Goal: Task Accomplishment & Management: Manage account settings

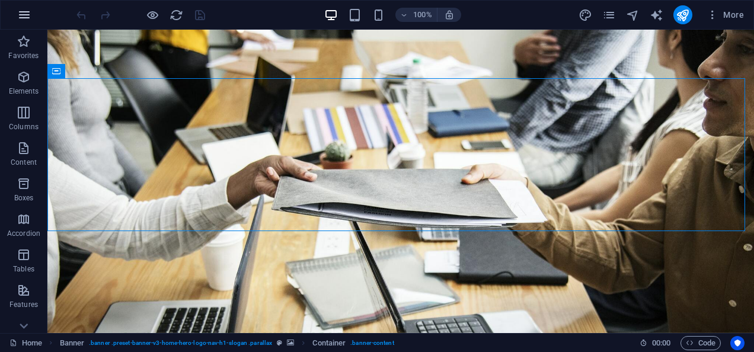
click at [23, 15] on icon "button" at bounding box center [24, 15] width 14 height 14
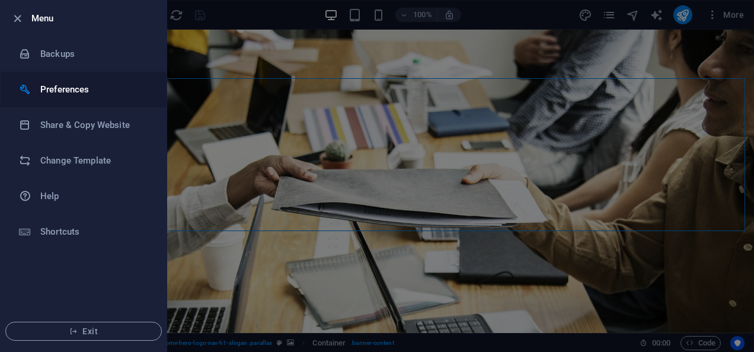
click at [71, 91] on h6 "Preferences" at bounding box center [95, 89] width 110 height 14
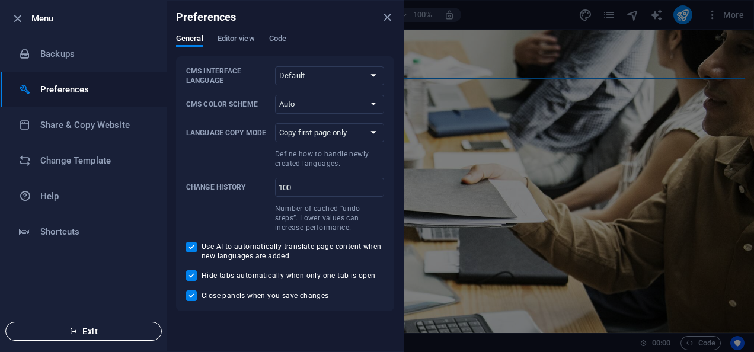
drag, startPoint x: 424, startPoint y: 308, endPoint x: 138, endPoint y: 323, distance: 286.3
click at [138, 323] on button "Exit" at bounding box center [83, 331] width 157 height 19
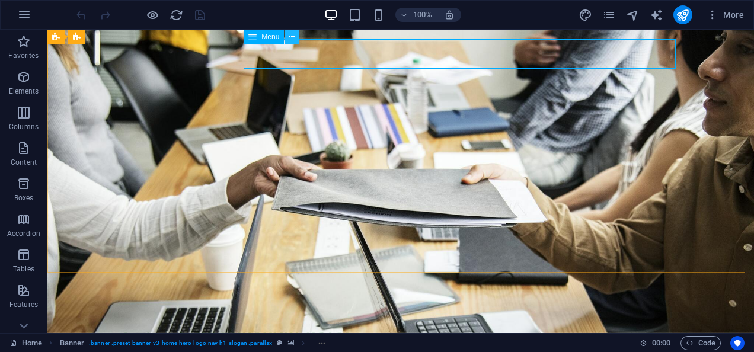
click at [295, 37] on icon at bounding box center [292, 37] width 7 height 12
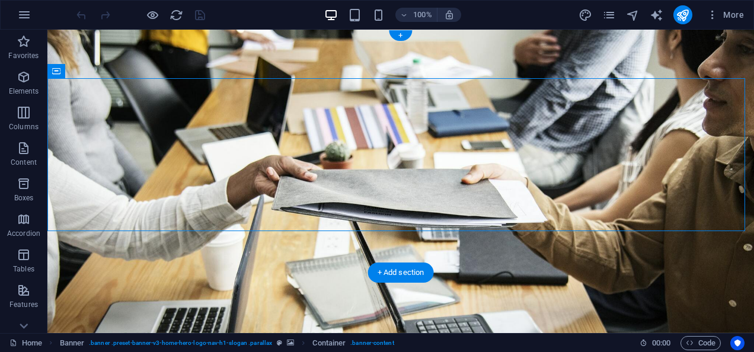
click at [183, 250] on figure at bounding box center [400, 182] width 707 height 304
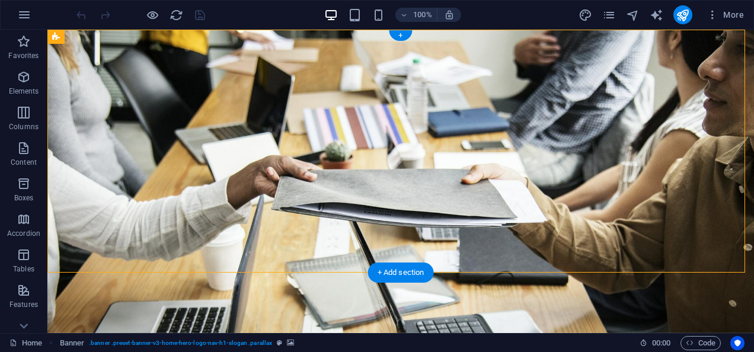
click at [89, 246] on figure at bounding box center [400, 182] width 707 height 304
click at [66, 232] on figure at bounding box center [400, 182] width 707 height 304
select select "vh"
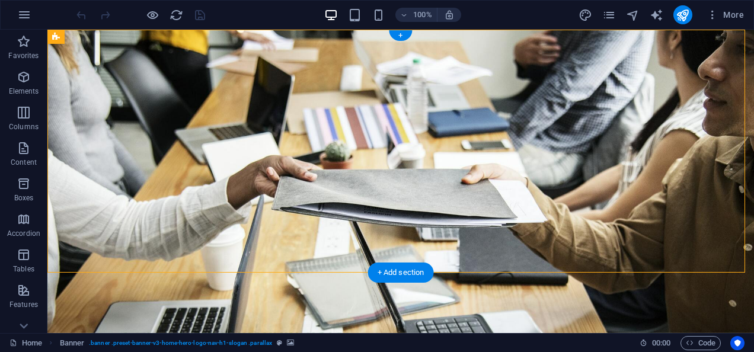
select select "header"
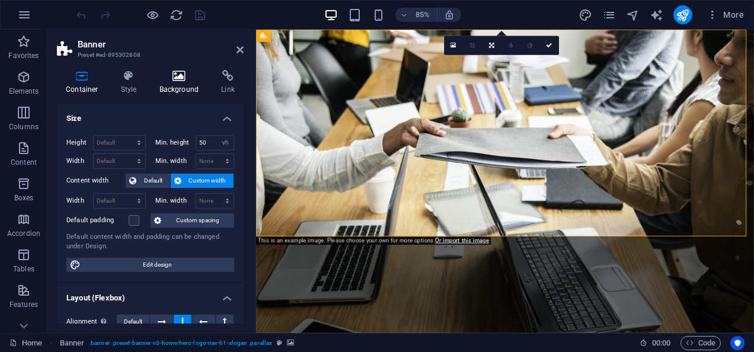
click at [180, 82] on h4 "Background" at bounding box center [182, 82] width 62 height 25
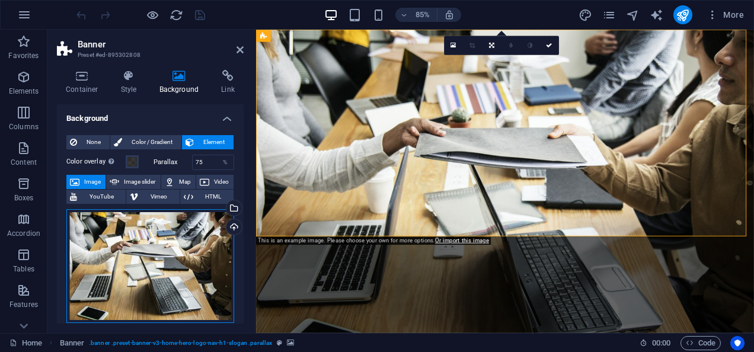
click at [190, 253] on div "Drag files here, click to choose files or select files from Files or our free s…" at bounding box center [150, 266] width 168 height 114
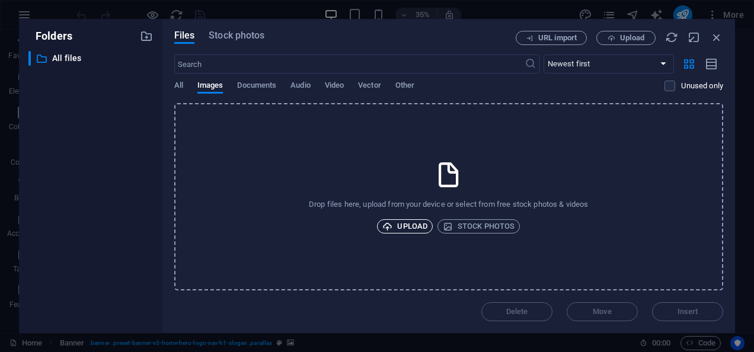
click at [394, 223] on span "Upload" at bounding box center [405, 226] width 45 height 14
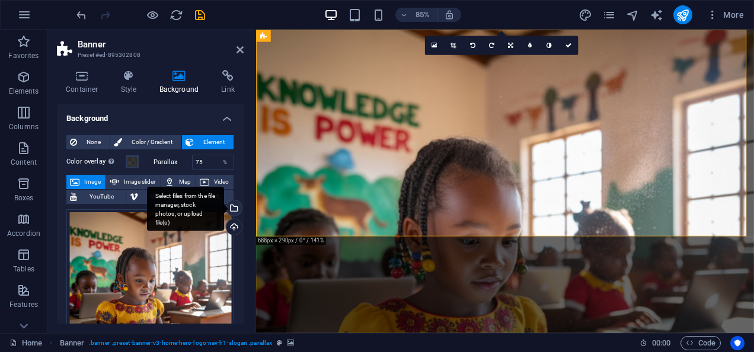
click at [211, 229] on div "Select files from the file manager, stock photos, or upload file(s)" at bounding box center [185, 209] width 77 height 44
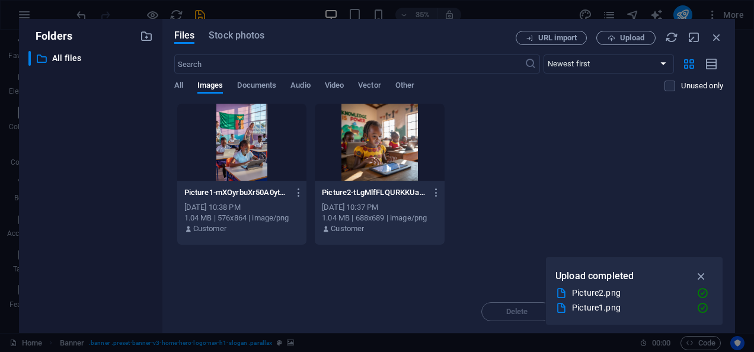
click at [387, 137] on div at bounding box center [380, 142] width 130 height 77
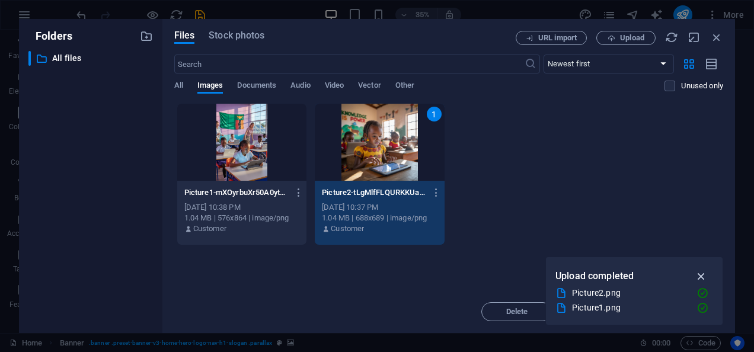
click at [696, 278] on icon "button" at bounding box center [702, 276] width 14 height 13
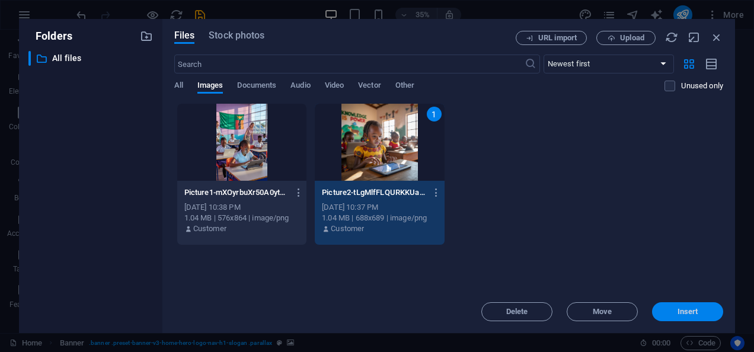
click at [688, 310] on span "Insert" at bounding box center [688, 311] width 21 height 7
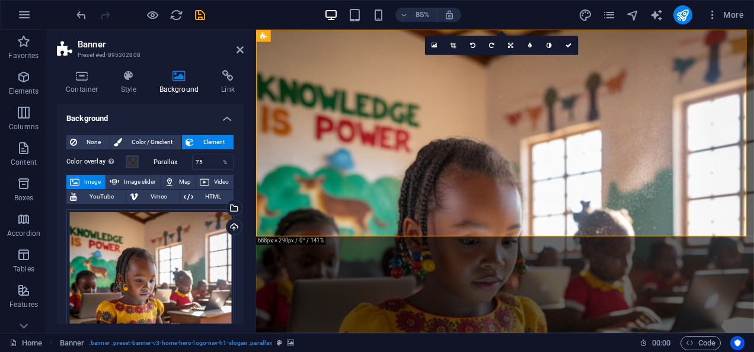
click at [585, 262] on figure at bounding box center [549, 208] width 586 height 357
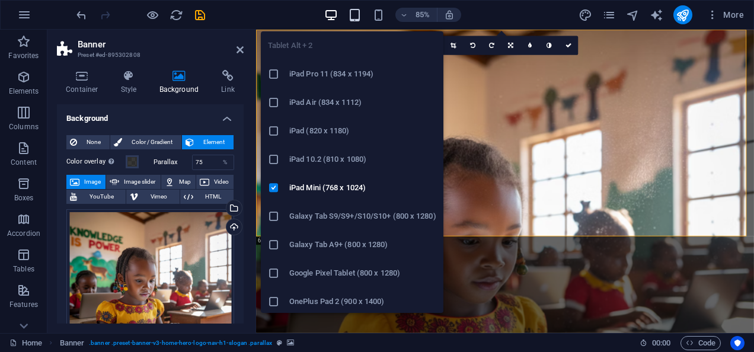
click at [357, 17] on icon "button" at bounding box center [355, 15] width 14 height 14
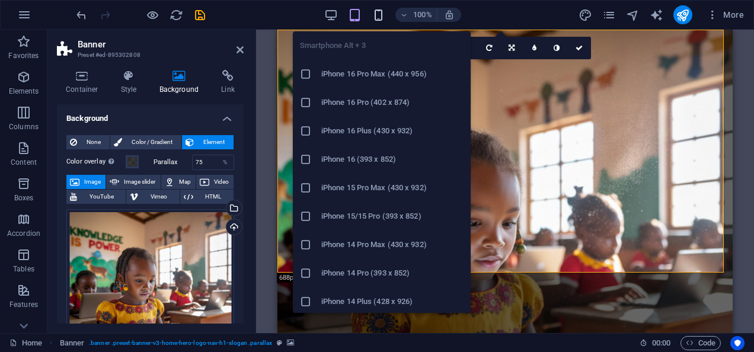
click at [374, 12] on icon "button" at bounding box center [379, 15] width 14 height 14
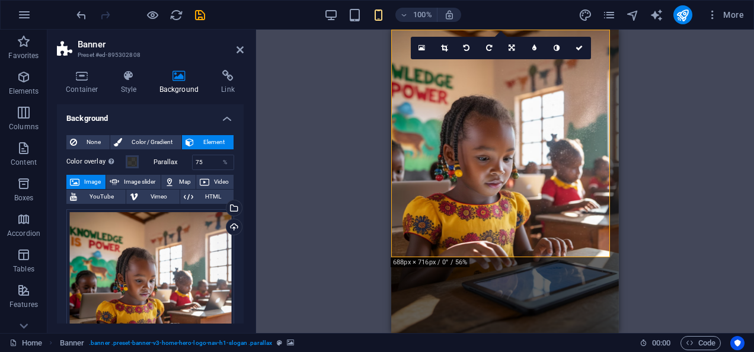
click at [720, 184] on div "Drag here to replace the existing content. Press “Ctrl” if you want to create a…" at bounding box center [505, 182] width 498 height 304
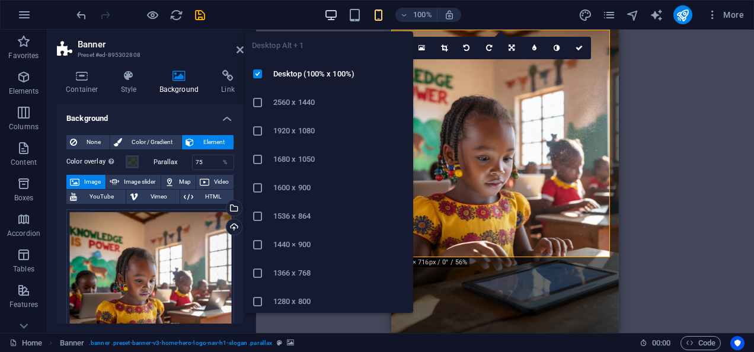
click at [326, 15] on icon "button" at bounding box center [331, 15] width 14 height 14
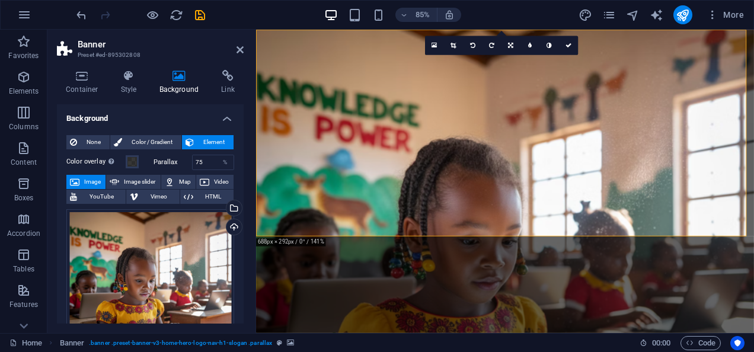
click at [230, 47] on h2 "Banner" at bounding box center [161, 44] width 166 height 11
click at [241, 50] on icon at bounding box center [240, 49] width 7 height 9
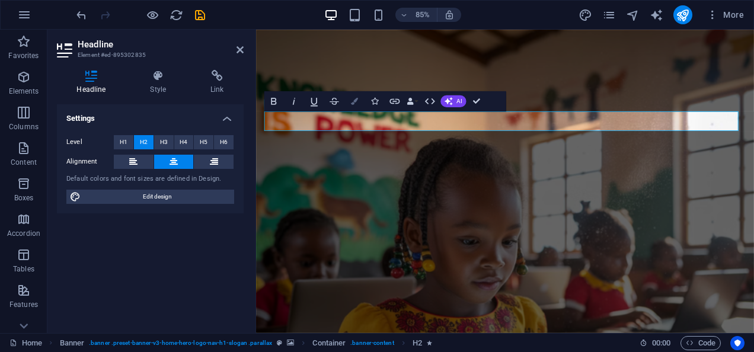
click at [356, 104] on icon "button" at bounding box center [354, 100] width 7 height 7
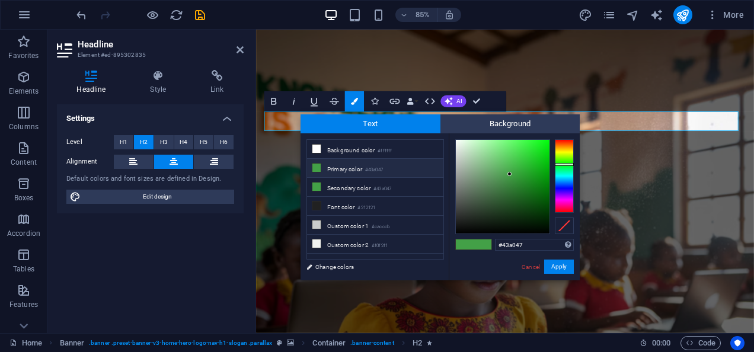
type input "#ecf3ec"
click at [458, 144] on div at bounding box center [503, 187] width 94 height 94
click at [458, 144] on div at bounding box center [458, 144] width 4 height 4
click at [561, 269] on button "Apply" at bounding box center [560, 267] width 30 height 14
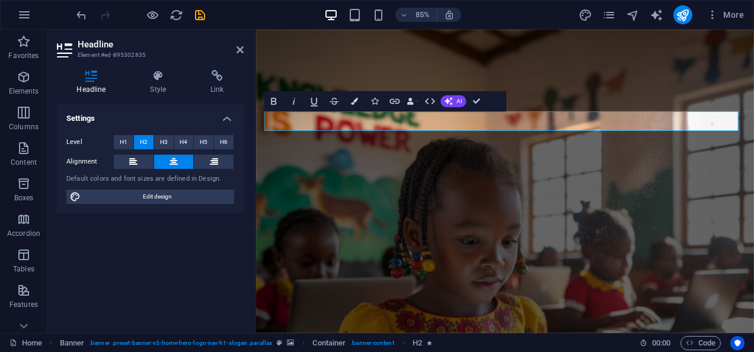
click at [642, 240] on figure at bounding box center [549, 208] width 586 height 357
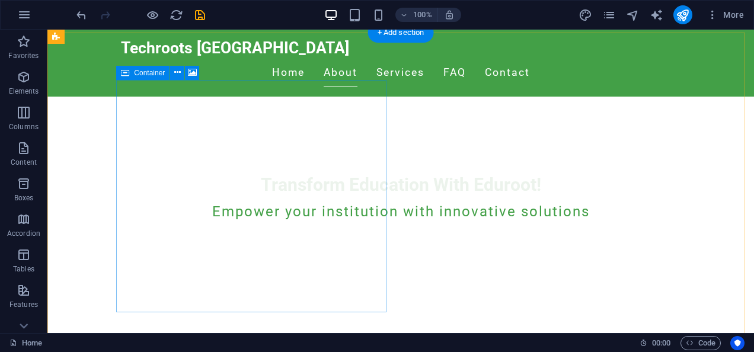
scroll to position [238, 0]
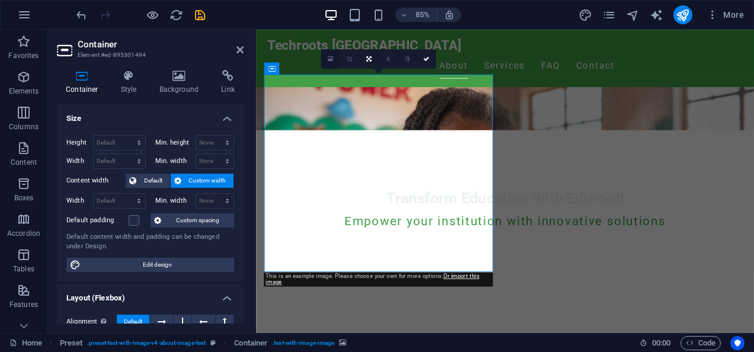
click at [329, 53] on link at bounding box center [330, 58] width 19 height 19
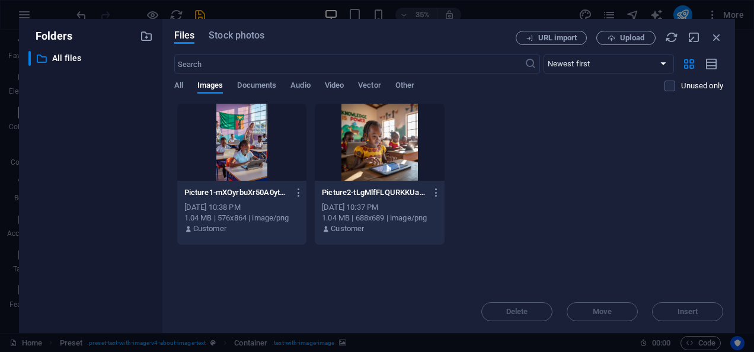
click at [221, 173] on div at bounding box center [242, 142] width 130 height 77
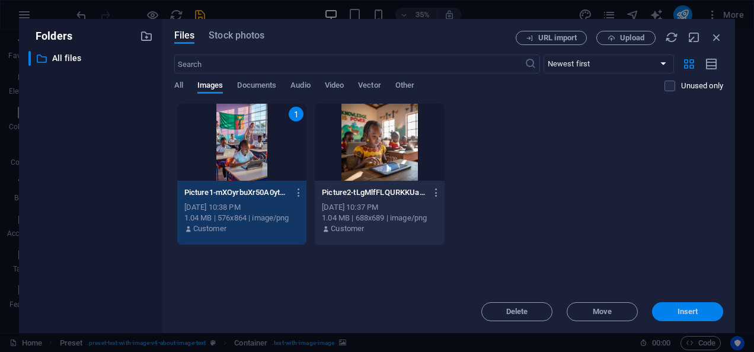
click at [701, 307] on button "Insert" at bounding box center [687, 312] width 71 height 19
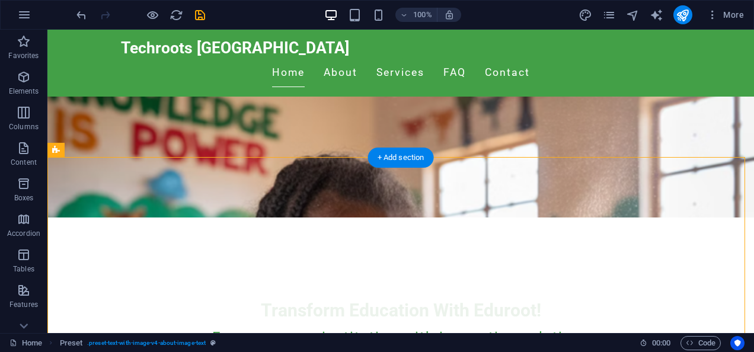
scroll to position [114, 0]
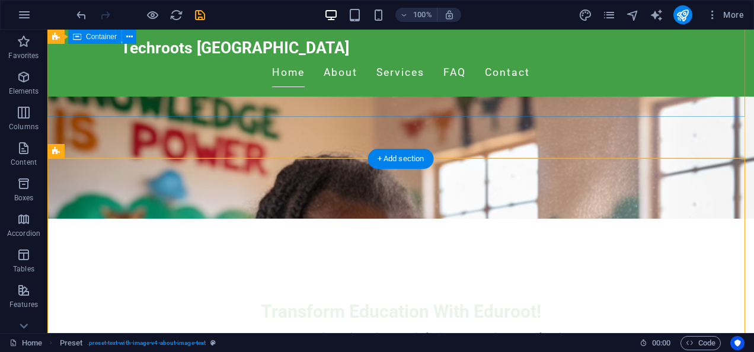
click at [626, 204] on div "Transform Education With Eduroot! Empower your institution with innovative solu…" at bounding box center [400, 305] width 707 height 202
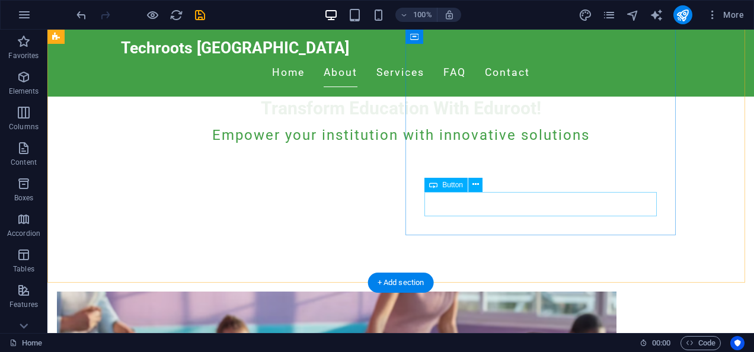
scroll to position [316, 0]
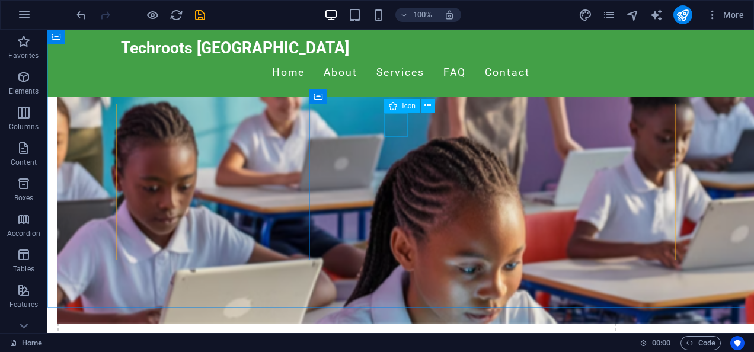
scroll to position [582, 0]
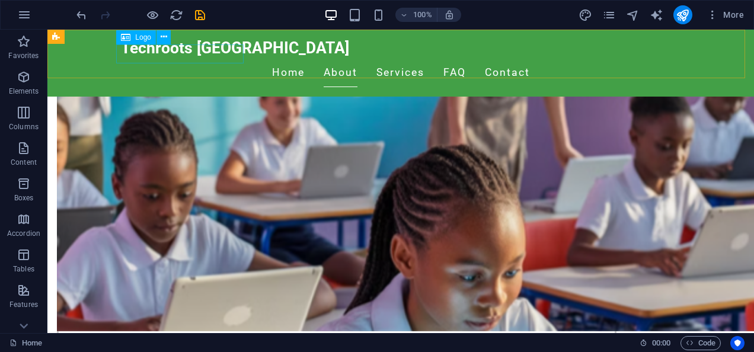
click at [161, 45] on div "Techroots [GEOGRAPHIC_DATA]" at bounding box center [401, 48] width 560 height 19
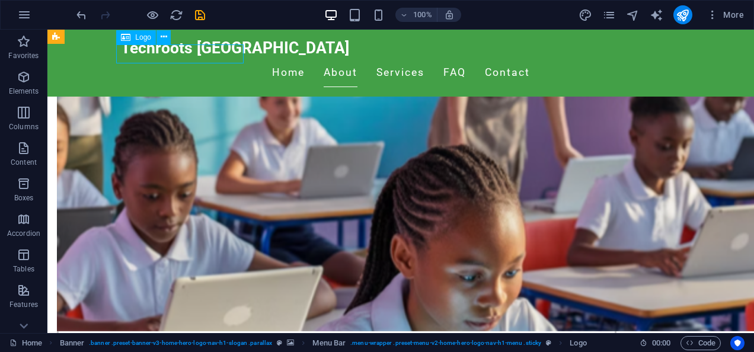
click at [161, 45] on div "Techroots [GEOGRAPHIC_DATA]" at bounding box center [401, 48] width 560 height 19
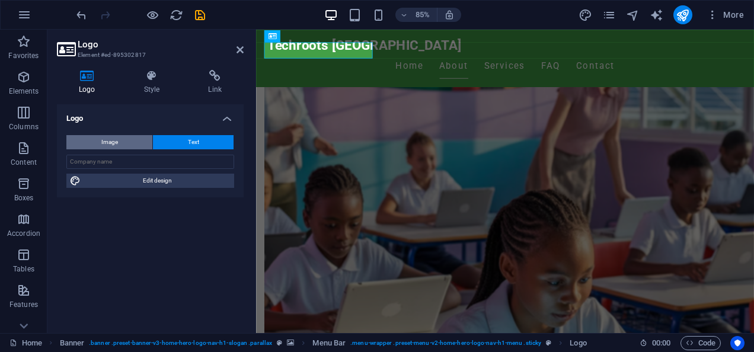
click at [96, 143] on button "Image" at bounding box center [109, 142] width 86 height 14
select select "DISABLED_OPTION_VALUE"
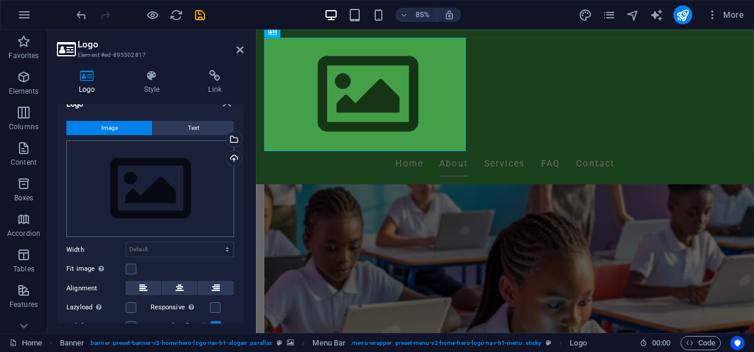
scroll to position [0, 0]
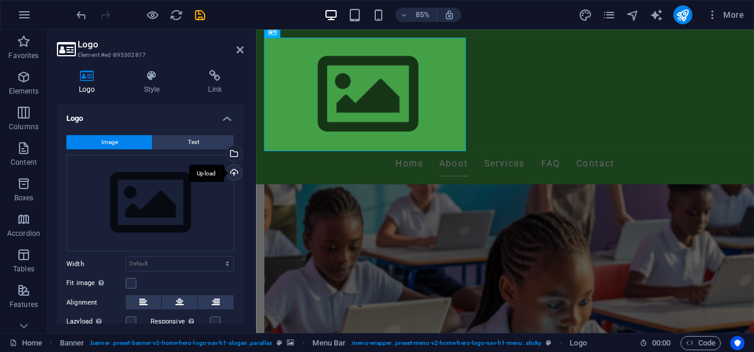
click at [235, 172] on div "Upload" at bounding box center [233, 174] width 18 height 18
click at [233, 168] on div "Upload" at bounding box center [233, 174] width 18 height 18
click at [229, 168] on div "Upload" at bounding box center [233, 174] width 18 height 18
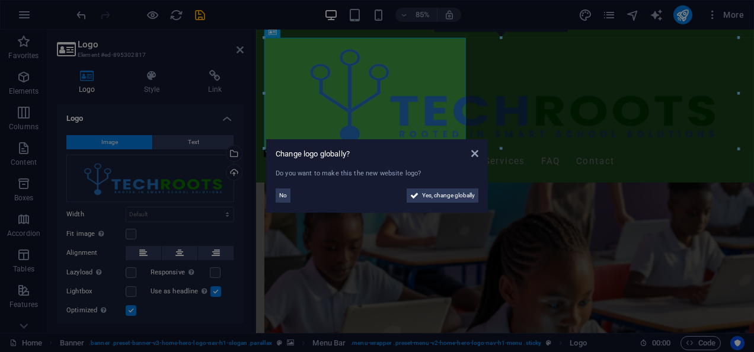
scroll to position [712, 0]
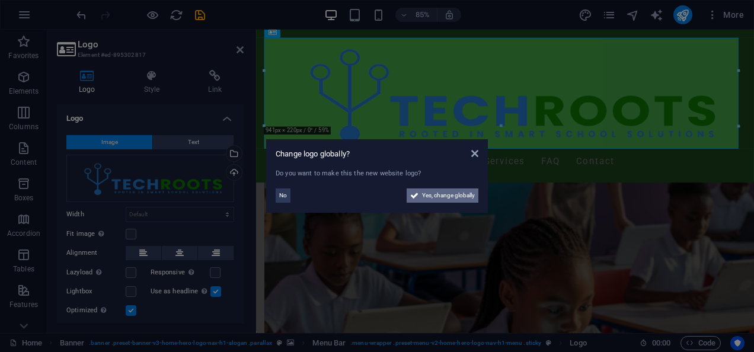
click at [455, 193] on span "Yes, change globally" at bounding box center [448, 196] width 53 height 14
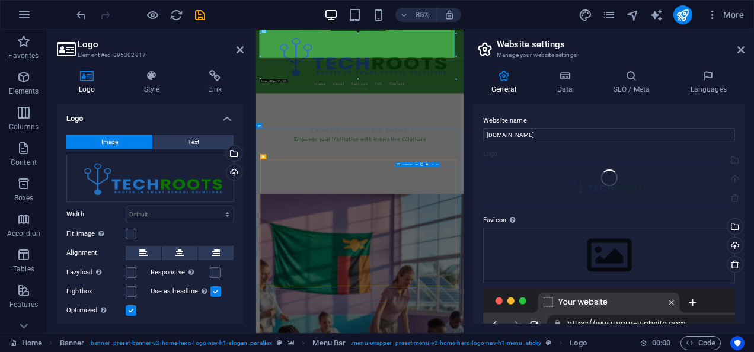
scroll to position [772, 0]
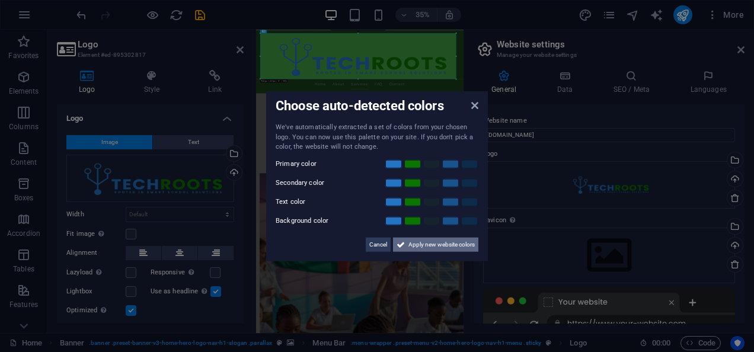
click at [426, 244] on span "Apply new website colors" at bounding box center [442, 244] width 66 height 14
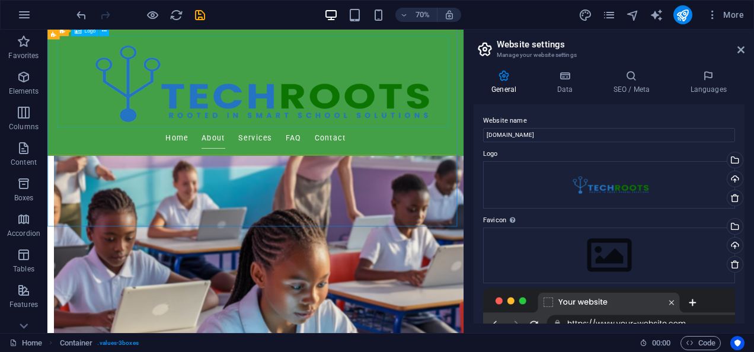
scroll to position [713, 0]
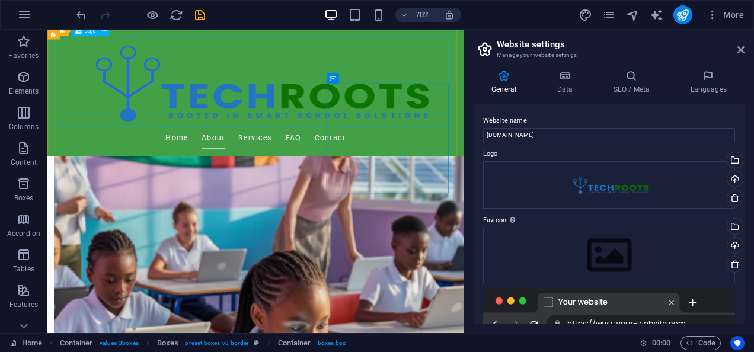
click at [603, 123] on div at bounding box center [345, 104] width 560 height 131
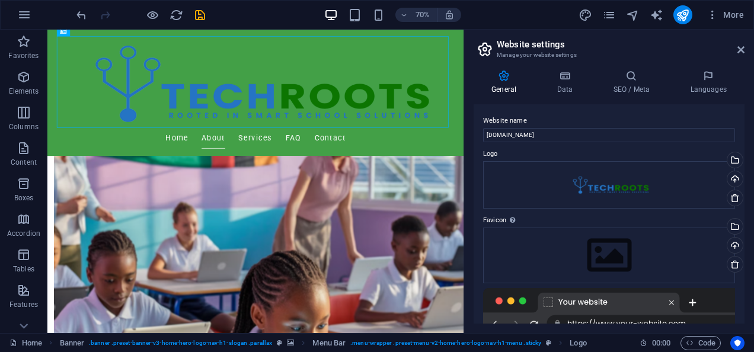
click at [748, 45] on aside "Website settings Manage your website settings General Data SEO / Meta Languages…" at bounding box center [609, 182] width 291 height 304
click at [740, 49] on icon at bounding box center [741, 49] width 7 height 9
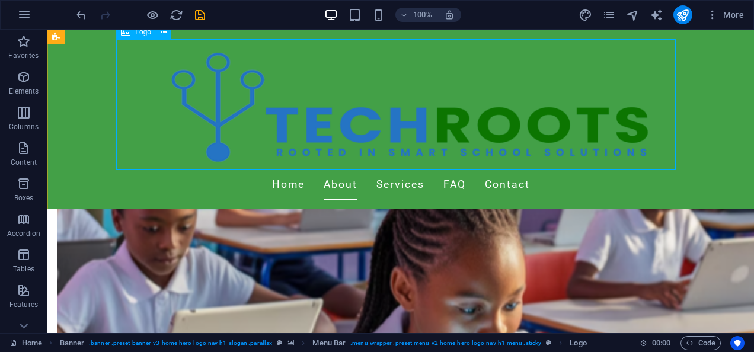
click at [566, 136] on div at bounding box center [401, 104] width 560 height 131
click at [403, 109] on div at bounding box center [401, 104] width 560 height 131
click at [665, 61] on div at bounding box center [401, 104] width 560 height 131
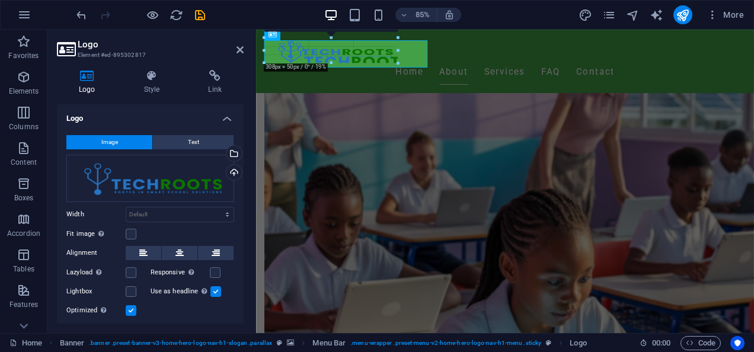
scroll to position [582, 0]
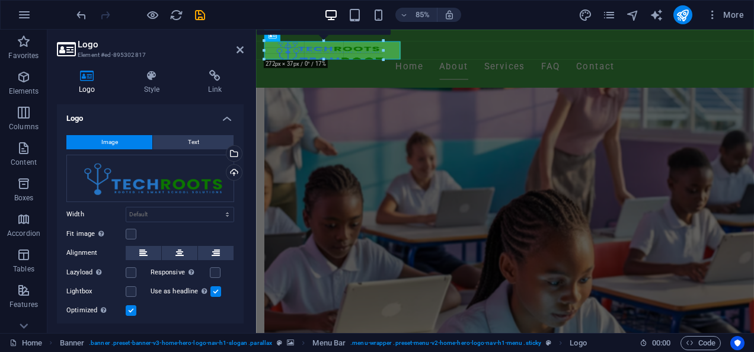
drag, startPoint x: 738, startPoint y: 148, endPoint x: 218, endPoint y: 37, distance: 531.4
type input "241"
select select "px"
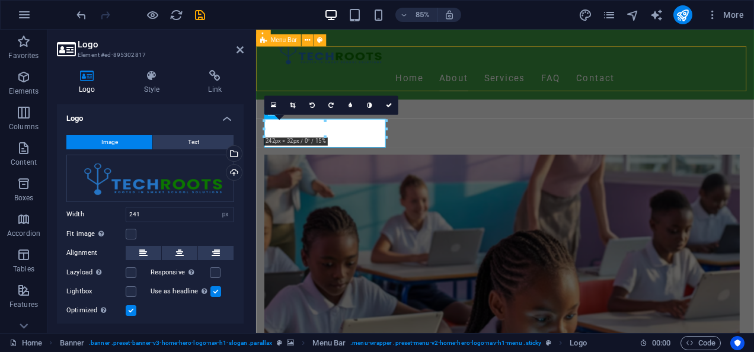
scroll to position [472, 0]
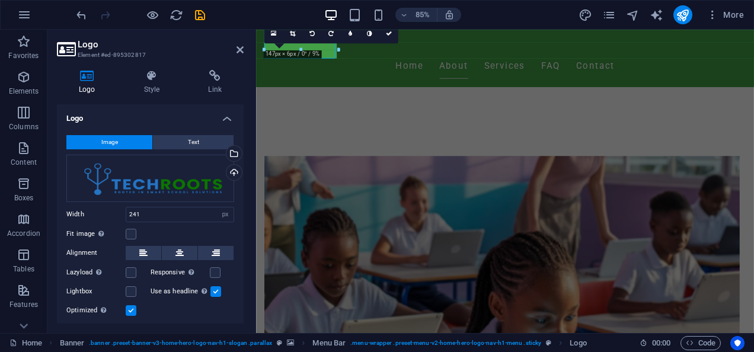
drag, startPoint x: 384, startPoint y: 63, endPoint x: 256, endPoint y: 25, distance: 133.8
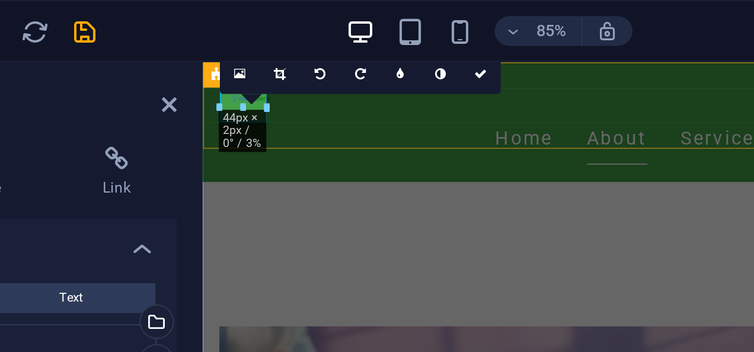
drag, startPoint x: 492, startPoint y: 115, endPoint x: 272, endPoint y: 104, distance: 220.4
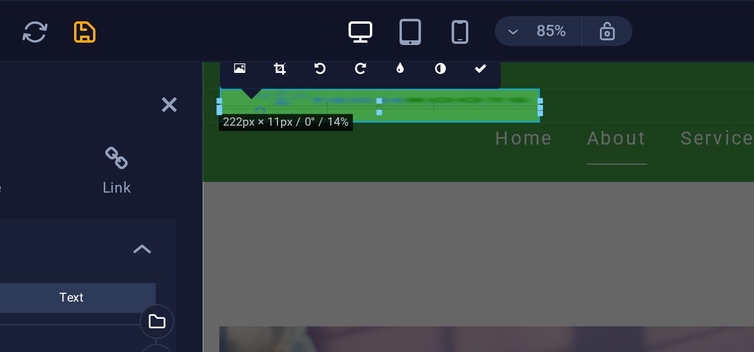
drag, startPoint x: 288, startPoint y: 50, endPoint x: 72, endPoint y: 37, distance: 216.9
type input "299"
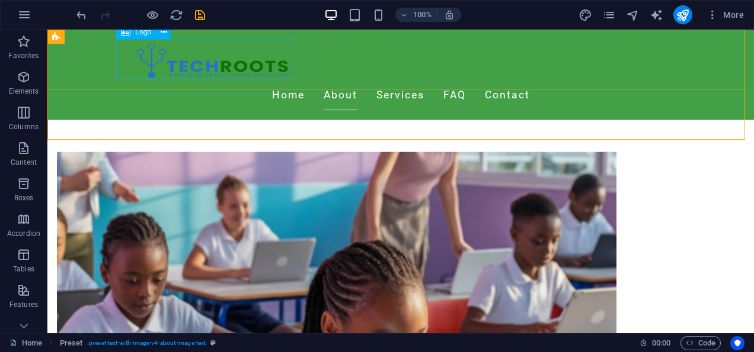
click at [283, 59] on div at bounding box center [401, 60] width 560 height 42
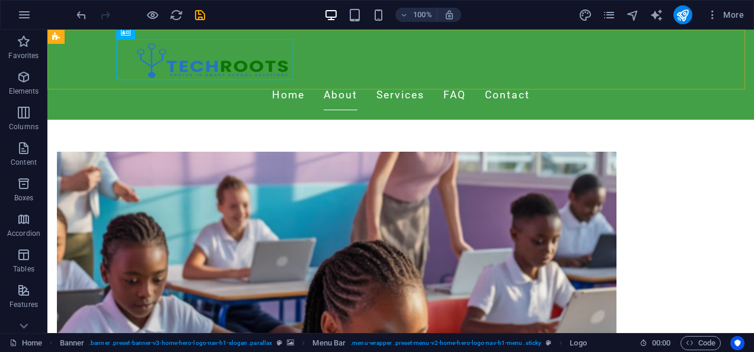
click at [375, 77] on div "Home About Services FAQ Contact" at bounding box center [400, 75] width 707 height 90
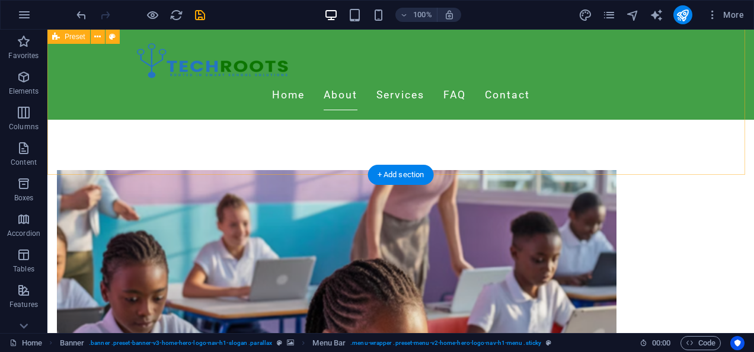
scroll to position [448, 0]
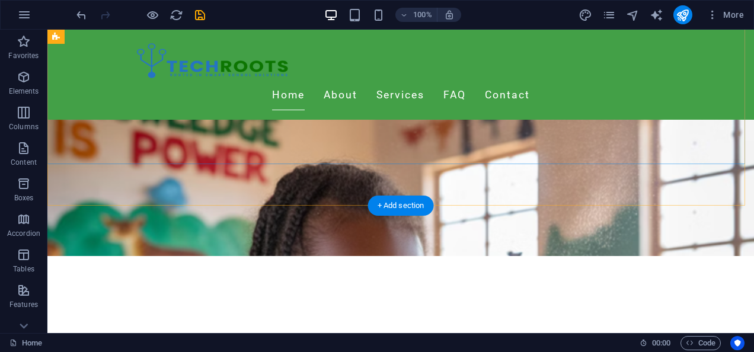
scroll to position [84, 0]
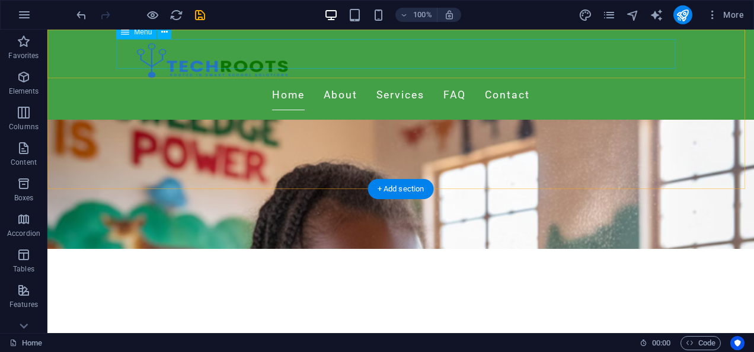
click at [179, 81] on nav "Home About Services FAQ Contact" at bounding box center [401, 96] width 560 height 30
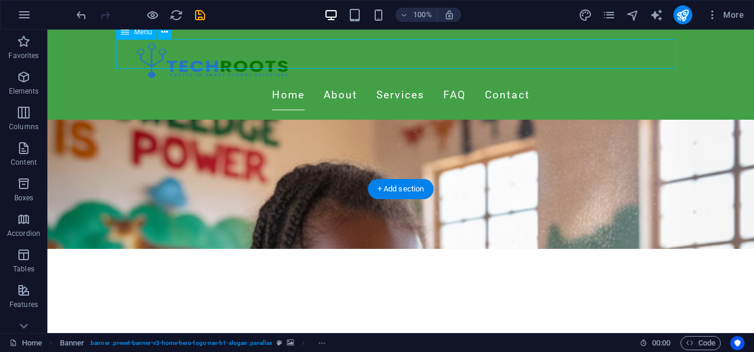
click at [179, 81] on nav "Home About Services FAQ Contact" at bounding box center [401, 96] width 560 height 30
select select
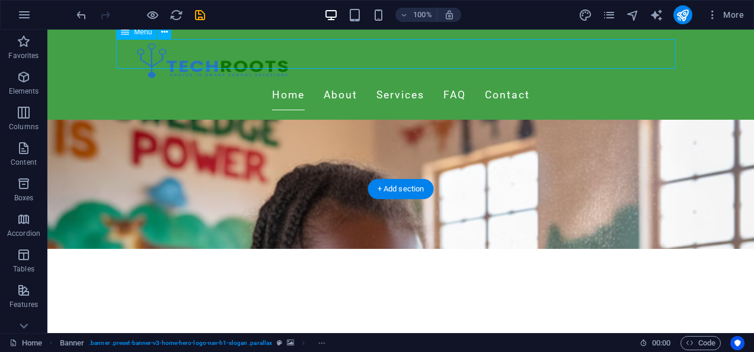
select select
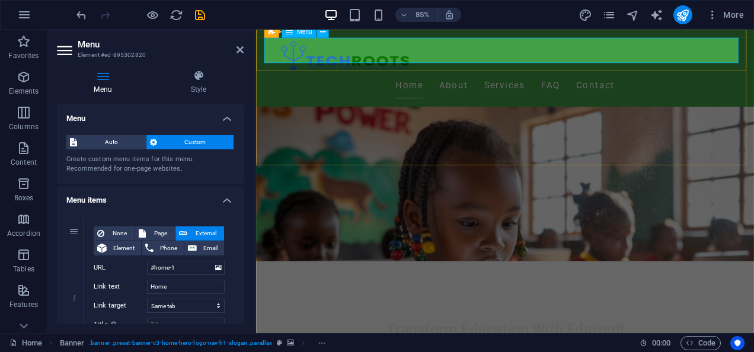
click at [357, 81] on nav "Home About Services FAQ Contact" at bounding box center [549, 96] width 560 height 30
click at [297, 81] on nav "Home About Services FAQ Contact" at bounding box center [549, 96] width 560 height 30
click at [373, 148] on figure at bounding box center [549, 123] width 586 height 357
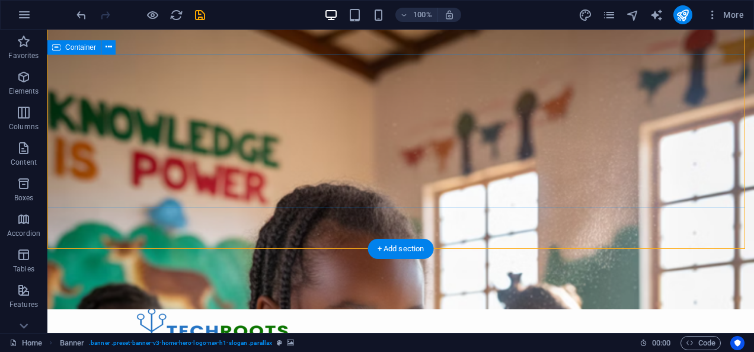
scroll to position [0, 0]
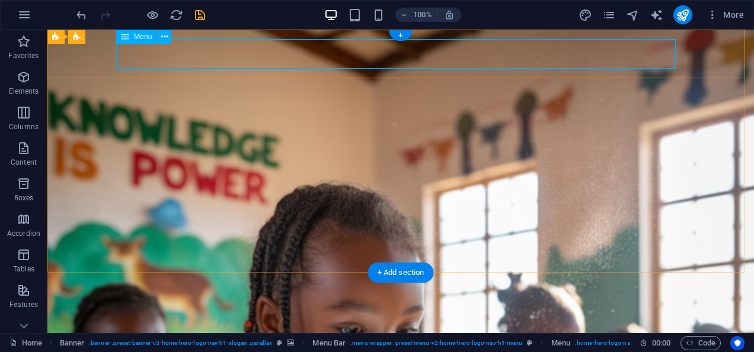
select select
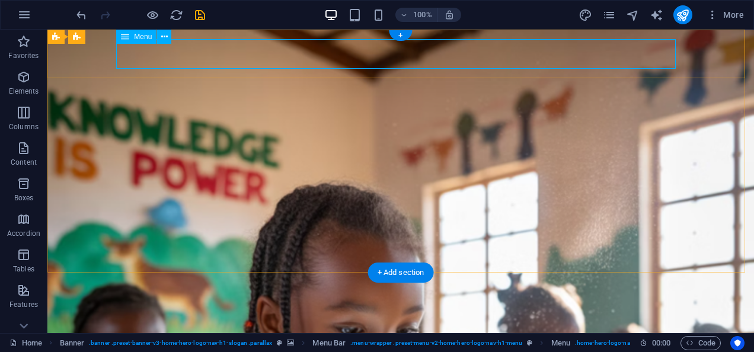
select select
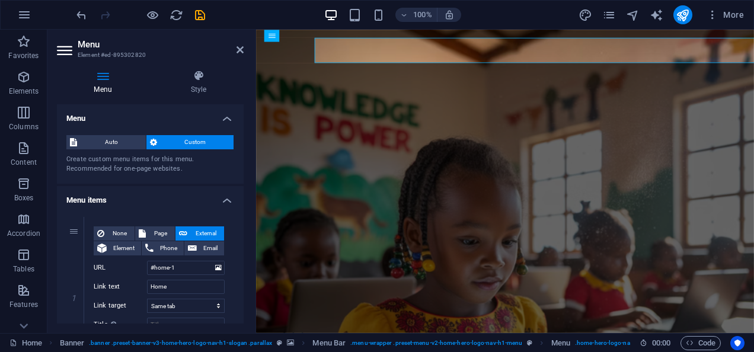
click at [155, 57] on h3 "Element #ed-895302820" at bounding box center [149, 55] width 142 height 11
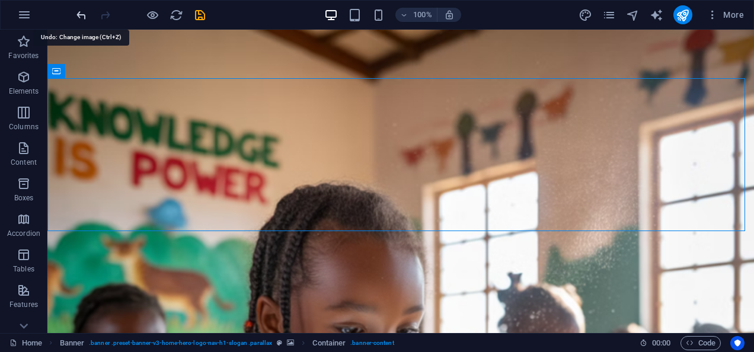
click at [81, 19] on icon "undo" at bounding box center [82, 15] width 14 height 14
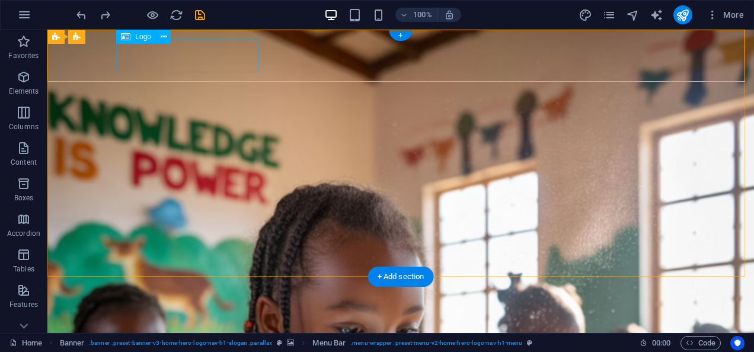
click at [211, 329] on div at bounding box center [401, 345] width 560 height 33
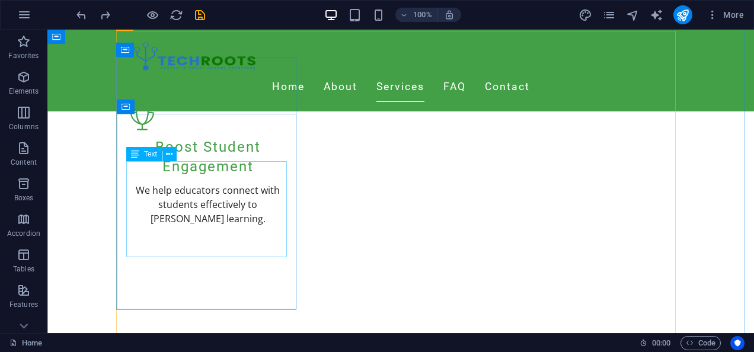
scroll to position [1454, 0]
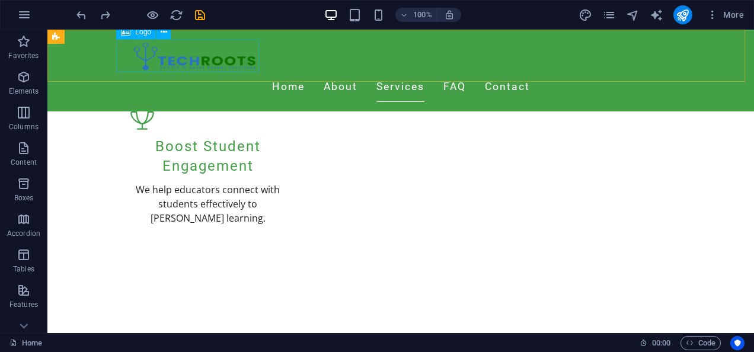
click at [189, 55] on div at bounding box center [401, 55] width 560 height 33
select select "px"
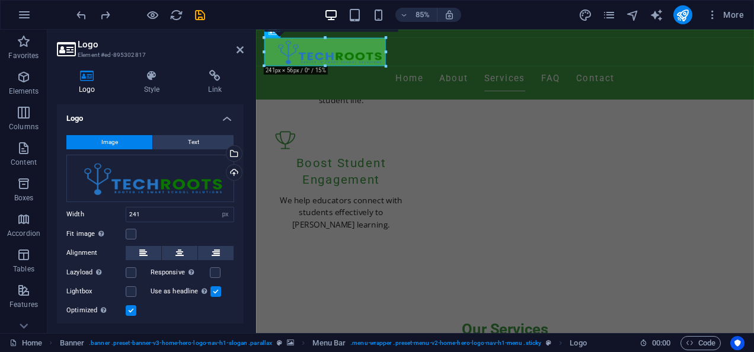
scroll to position [31, 0]
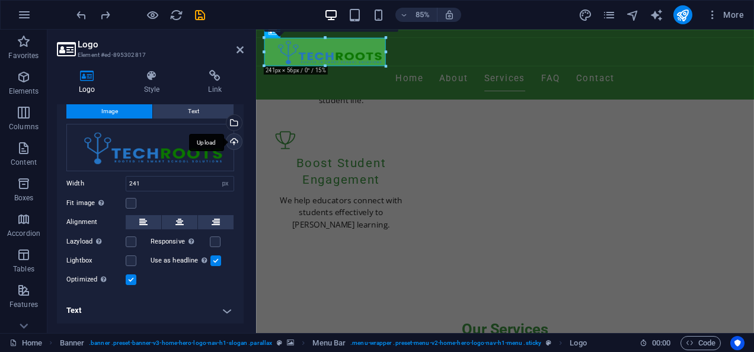
click at [230, 142] on div "Upload" at bounding box center [233, 143] width 18 height 18
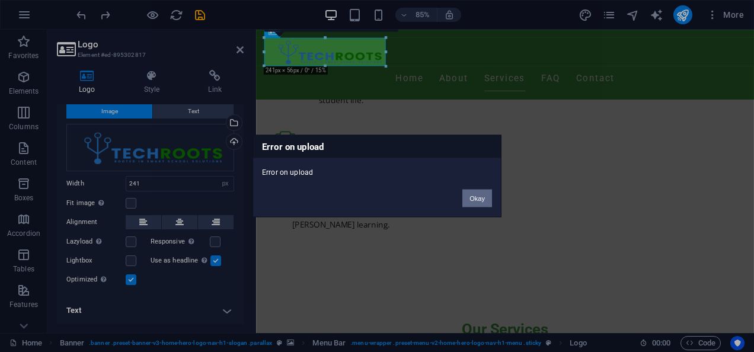
click at [489, 203] on button "Okay" at bounding box center [478, 199] width 30 height 18
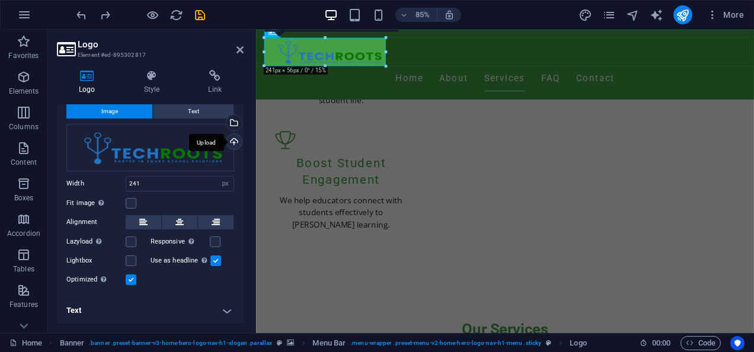
click at [232, 141] on div "Upload" at bounding box center [233, 143] width 18 height 18
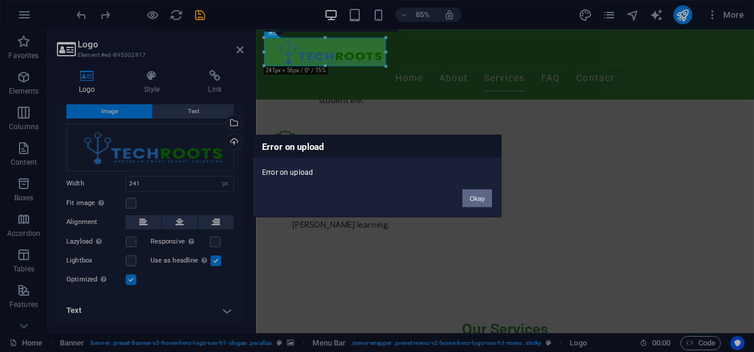
click at [480, 198] on button "Okay" at bounding box center [478, 199] width 30 height 18
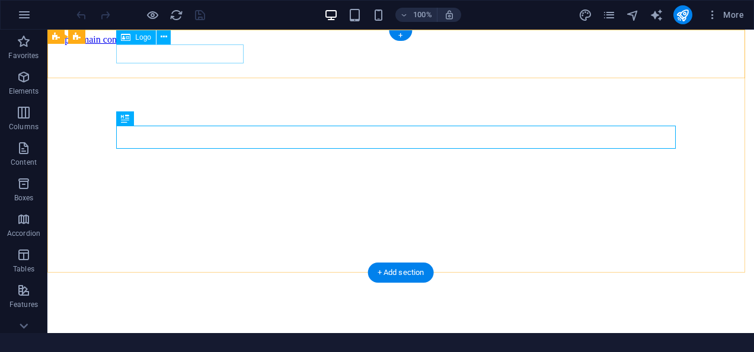
click at [212, 346] on span "Techroots [GEOGRAPHIC_DATA]" at bounding box center [196, 356] width 289 height 21
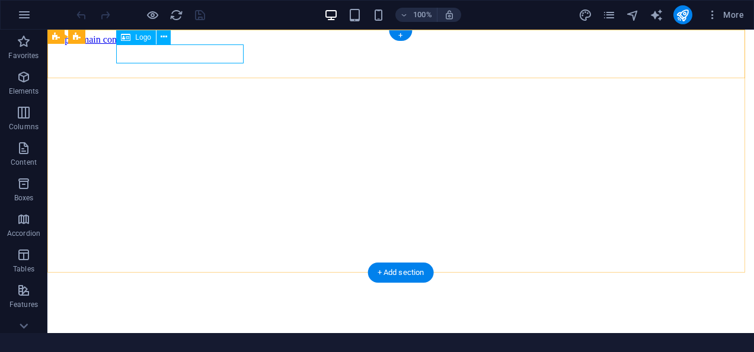
click at [140, 346] on span "Techroots [GEOGRAPHIC_DATA]" at bounding box center [196, 356] width 289 height 21
select select "px"
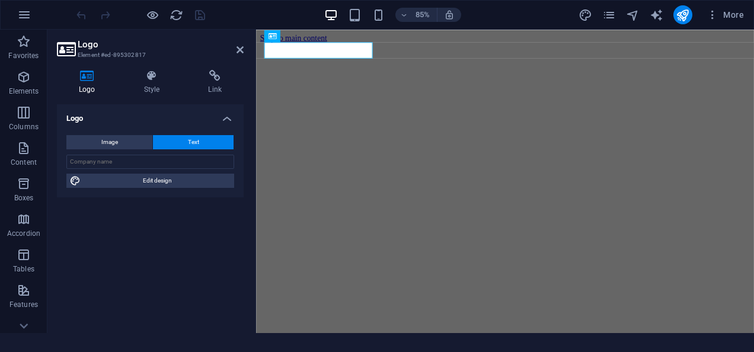
click at [121, 153] on div "Image Text Drag files here, click to choose files or select files from Files or…" at bounding box center [150, 162] width 187 height 72
click at [121, 144] on button "Image" at bounding box center [109, 142] width 86 height 14
select select "DISABLED_OPTION_VALUE"
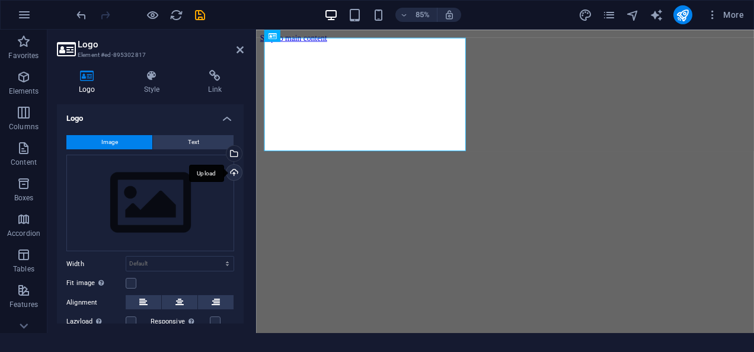
click at [230, 175] on div "Upload" at bounding box center [233, 174] width 18 height 18
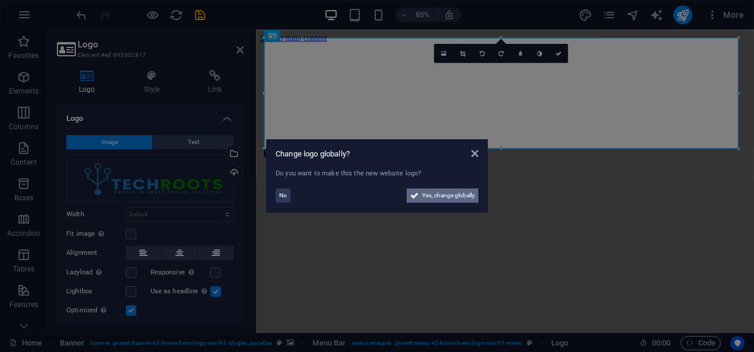
click at [461, 195] on span "Yes, change globally" at bounding box center [448, 196] width 53 height 14
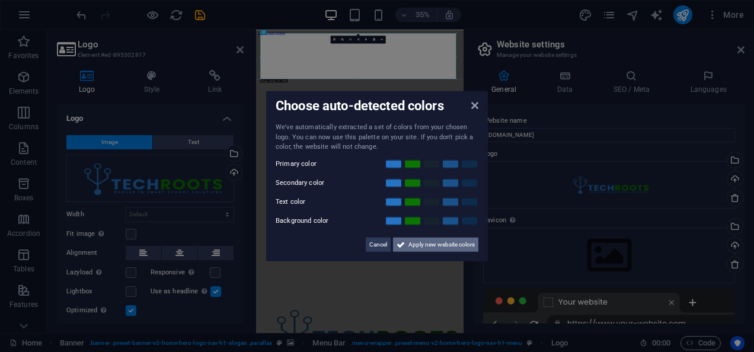
click at [434, 240] on span "Apply new website colors" at bounding box center [442, 244] width 66 height 14
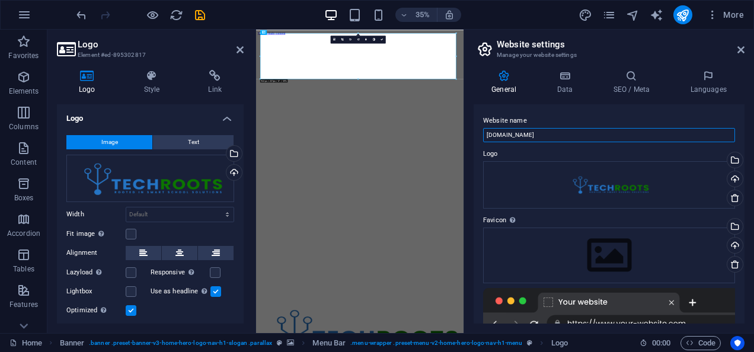
click at [546, 135] on input "[DOMAIN_NAME]" at bounding box center [609, 135] width 252 height 14
type input "Techroots [GEOGRAPHIC_DATA]"
click at [624, 85] on h4 "SEO / Meta" at bounding box center [634, 82] width 77 height 25
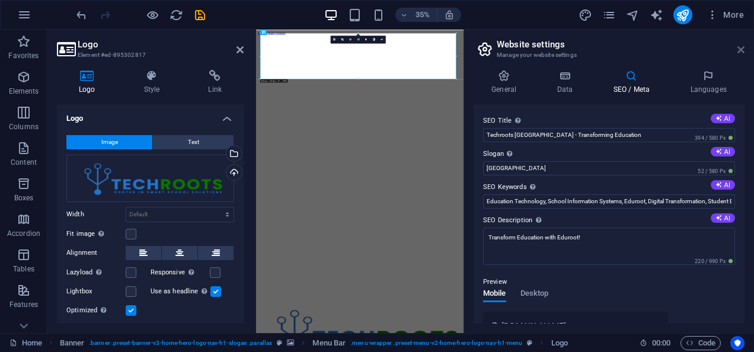
click at [738, 53] on icon at bounding box center [741, 49] width 7 height 9
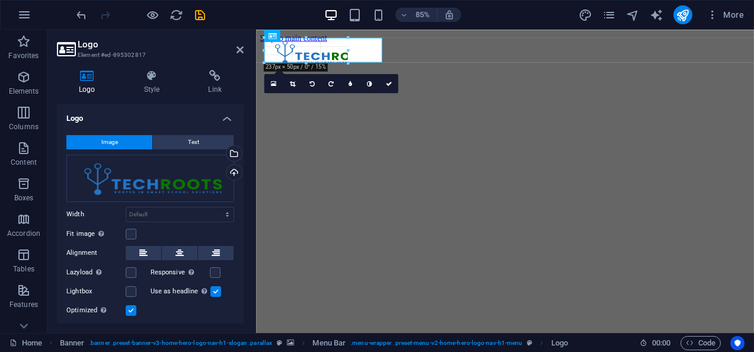
drag, startPoint x: 740, startPoint y: 151, endPoint x: 263, endPoint y: 14, distance: 496.9
type input "166"
select select "px"
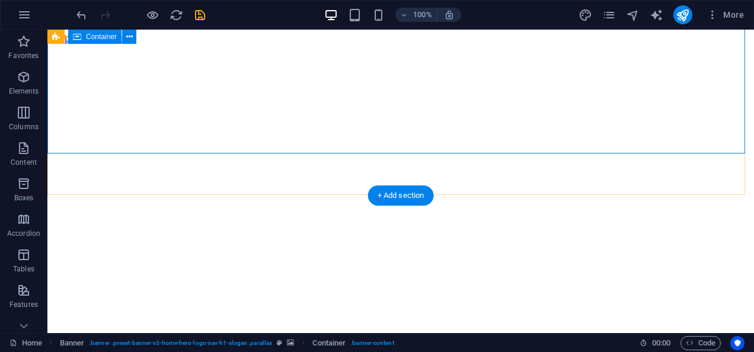
scroll to position [78, 0]
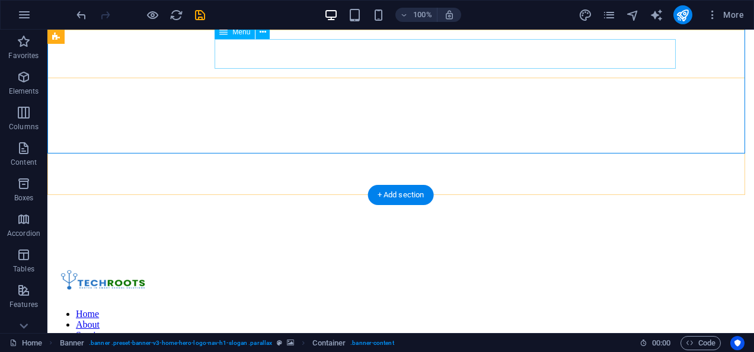
click at [248, 309] on nav "Home About Services FAQ Contact" at bounding box center [401, 335] width 698 height 53
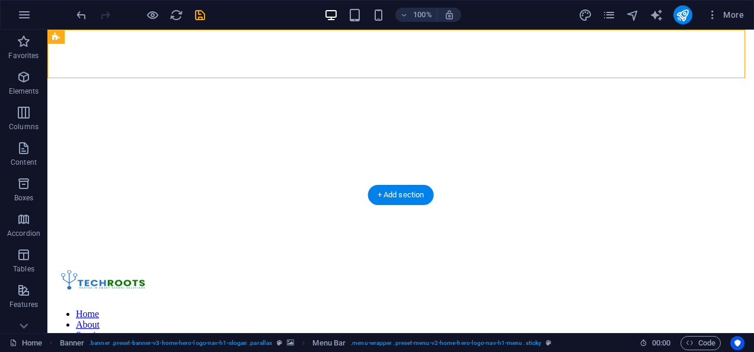
select select "rem"
select select "preset-menu-v2-home-hero-logo-nav-h1-menu"
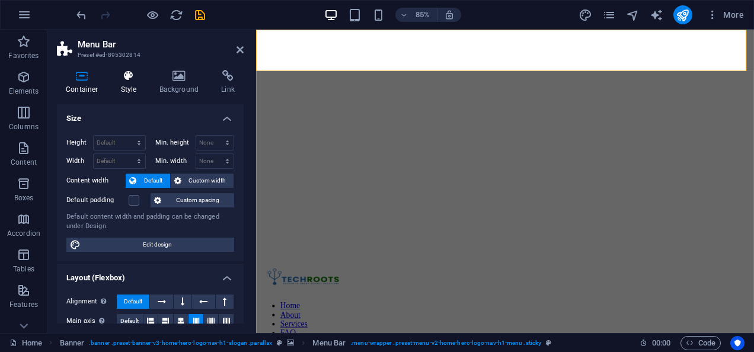
click at [130, 75] on icon at bounding box center [129, 76] width 34 height 12
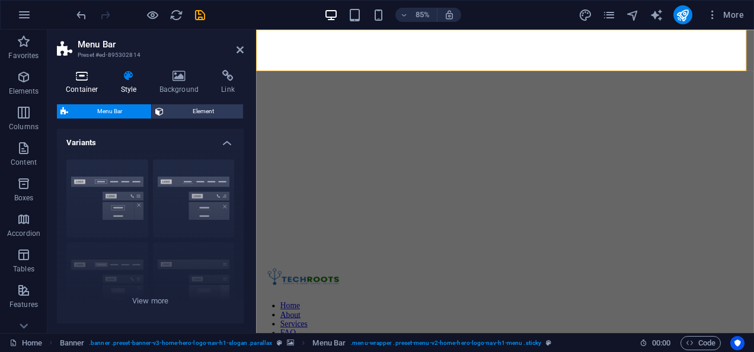
click at [77, 75] on icon at bounding box center [82, 76] width 50 height 12
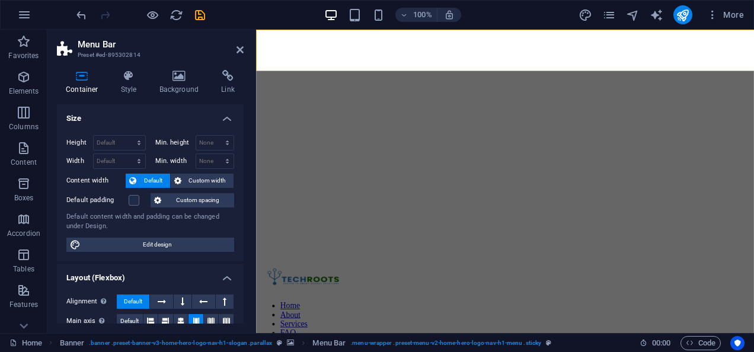
click at [52, 53] on aside "Menu Bar Preset #ed-895302814 Container Style Background Link Size Height Defau…" at bounding box center [151, 182] width 209 height 304
click at [129, 81] on icon at bounding box center [129, 76] width 34 height 12
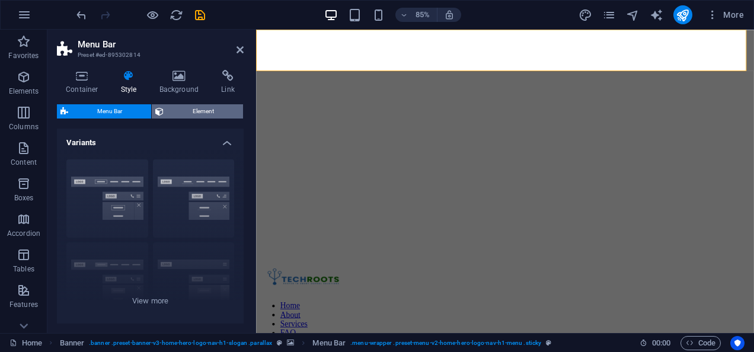
click at [164, 106] on button "Element" at bounding box center [197, 111] width 91 height 14
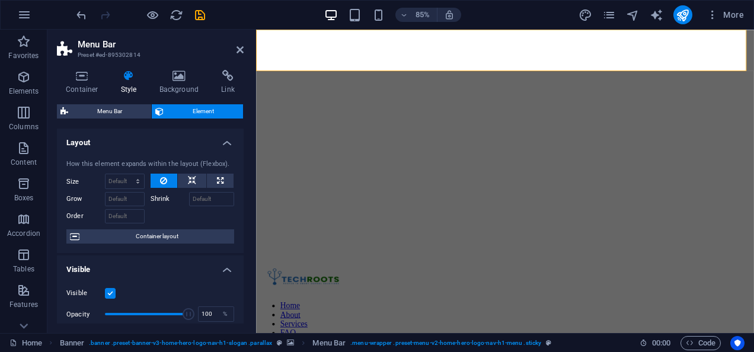
click at [106, 119] on div "Menu Bar Element" at bounding box center [150, 111] width 187 height 15
click at [105, 109] on span "Menu Bar" at bounding box center [110, 111] width 76 height 14
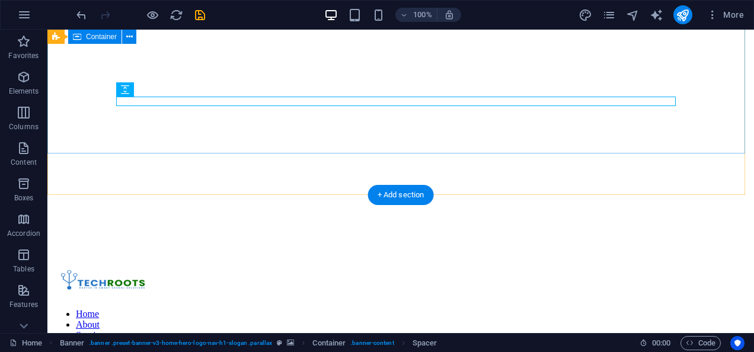
scroll to position [0, 0]
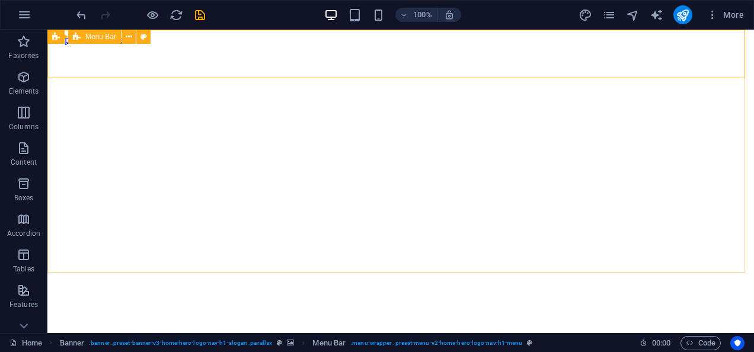
click at [84, 39] on div "Menu Bar" at bounding box center [94, 37] width 53 height 14
select select "rem"
select select "preset-menu-v2-home-hero-logo-nav-h1-menu"
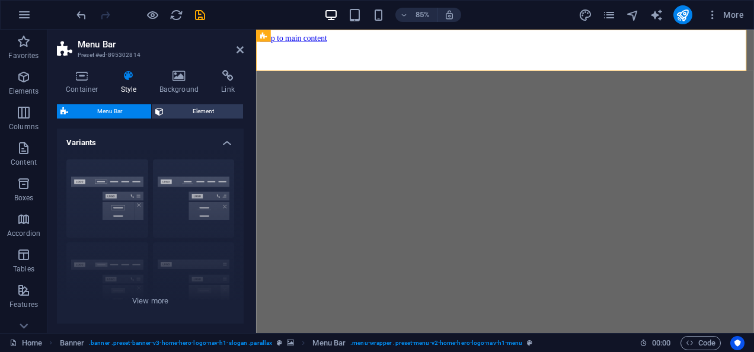
click at [141, 86] on h4 "Style" at bounding box center [131, 82] width 39 height 25
click at [68, 83] on h4 "Container" at bounding box center [84, 82] width 55 height 25
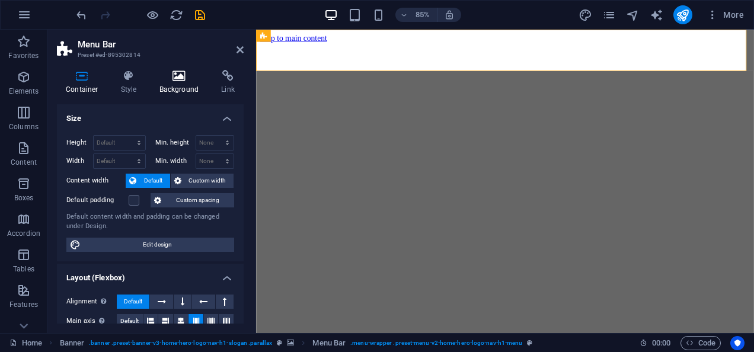
click at [174, 91] on h4 "Background" at bounding box center [182, 82] width 62 height 25
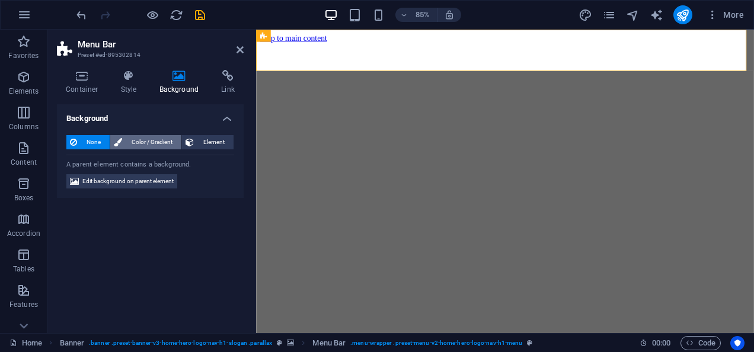
click at [155, 136] on span "Color / Gradient" at bounding box center [152, 142] width 52 height 14
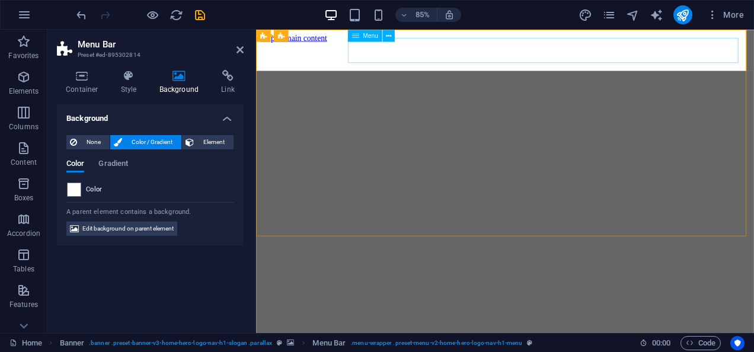
select select
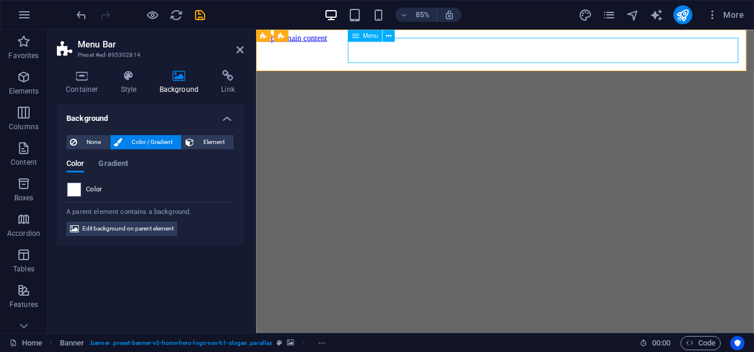
select select
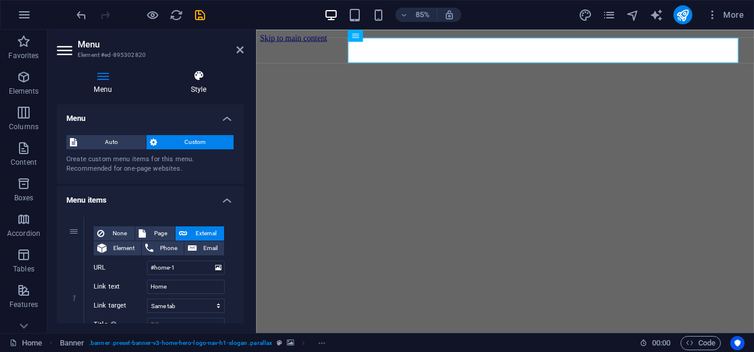
click at [189, 78] on icon at bounding box center [199, 76] width 90 height 12
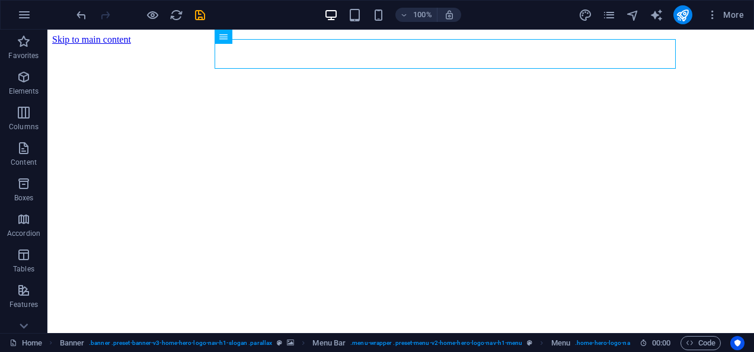
click at [73, 18] on div "100% More" at bounding box center [377, 15] width 753 height 28
click at [79, 18] on icon "undo" at bounding box center [82, 15] width 14 height 14
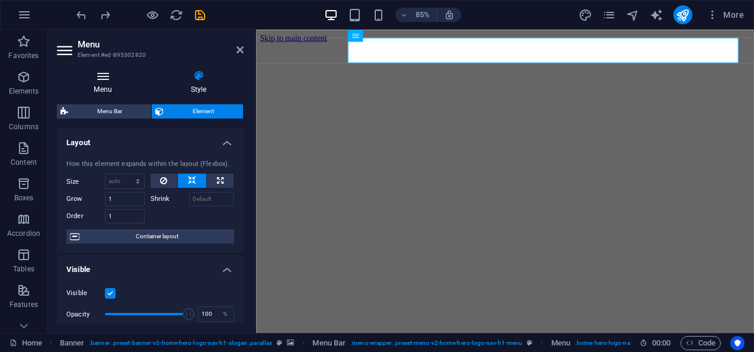
click at [98, 77] on icon at bounding box center [103, 76] width 92 height 12
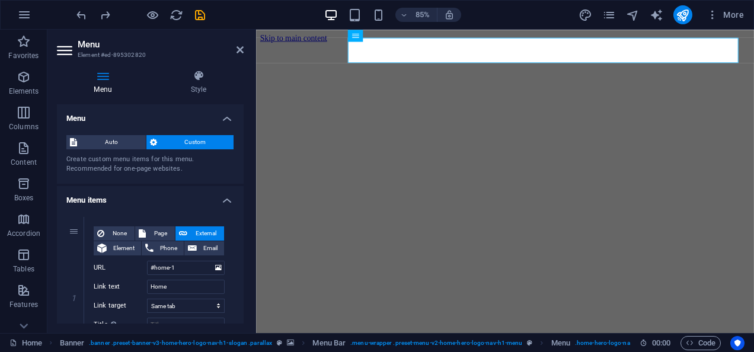
click at [82, 115] on h4 "Menu" at bounding box center [150, 114] width 187 height 21
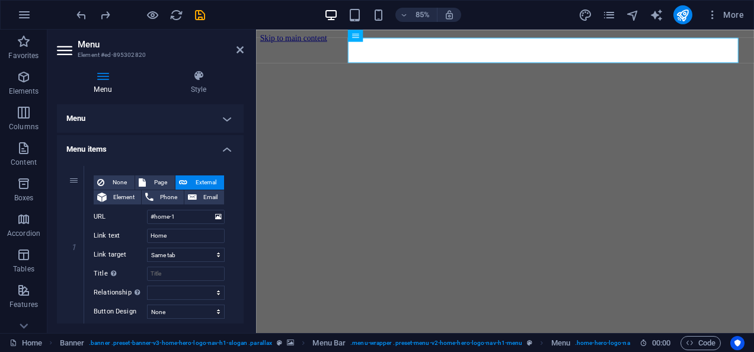
click at [82, 115] on h4 "Menu" at bounding box center [150, 118] width 187 height 28
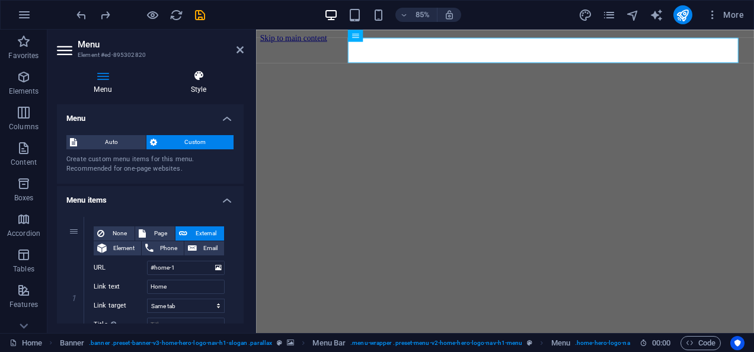
click at [184, 82] on h4 "Style" at bounding box center [199, 82] width 90 height 25
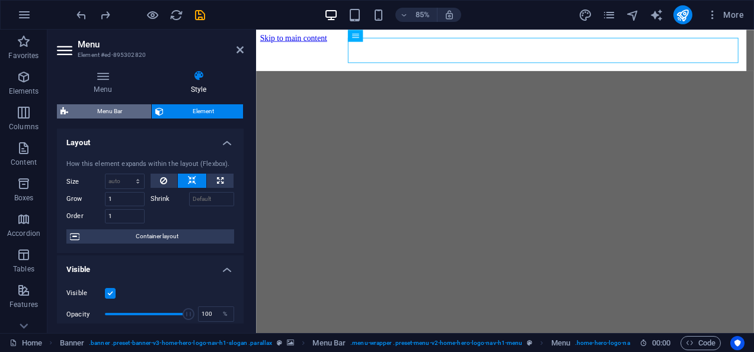
click at [104, 113] on span "Menu Bar" at bounding box center [110, 111] width 76 height 14
select select "rem"
select select "preset-menu-v2-home-hero-logo-nav-h1-menu"
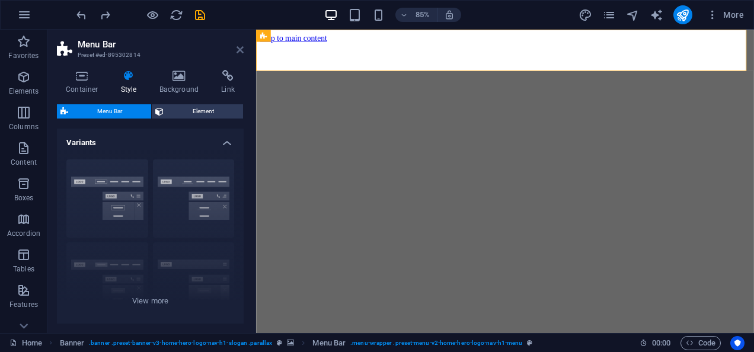
click at [240, 47] on icon at bounding box center [240, 49] width 7 height 9
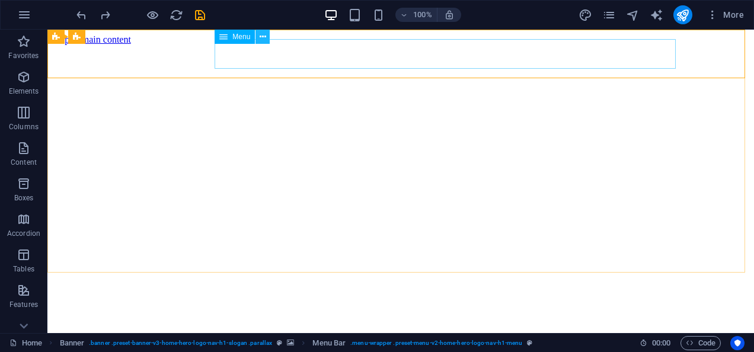
click at [258, 34] on button at bounding box center [263, 37] width 14 height 14
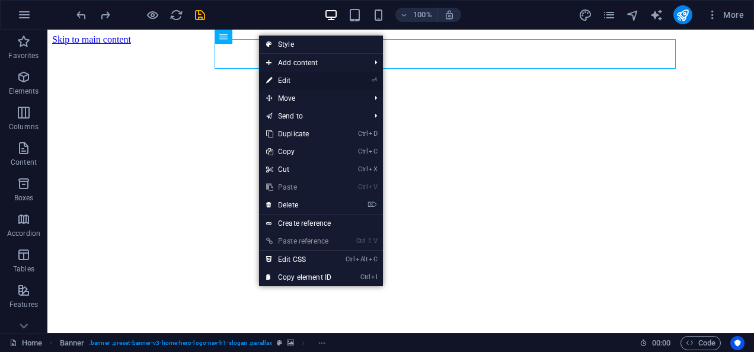
click at [318, 81] on link "⏎ Edit" at bounding box center [298, 81] width 79 height 18
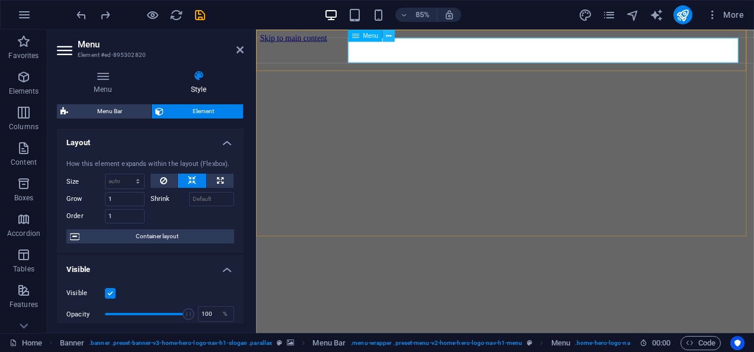
click at [385, 31] on button at bounding box center [389, 36] width 12 height 12
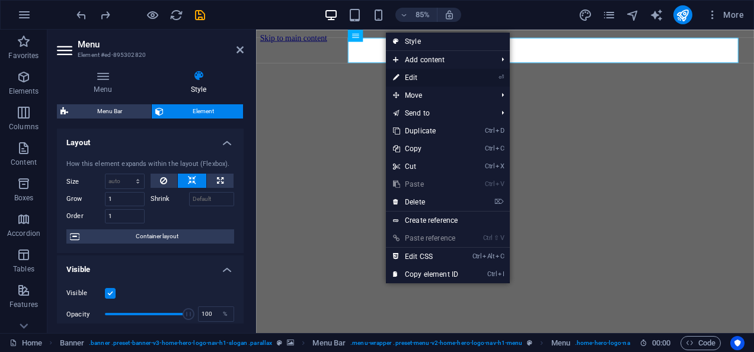
click at [405, 75] on link "⏎ Edit" at bounding box center [425, 78] width 79 height 18
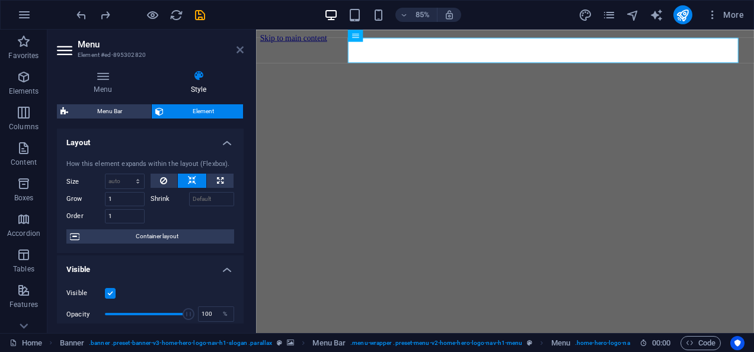
click at [239, 50] on icon at bounding box center [240, 49] width 7 height 9
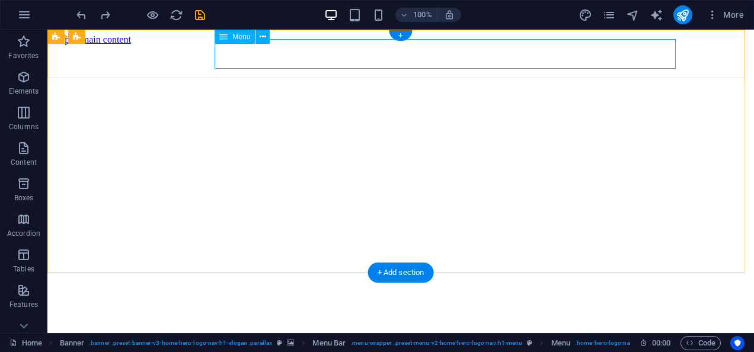
click at [250, 34] on span "Menu" at bounding box center [242, 36] width 18 height 7
click at [263, 39] on icon at bounding box center [263, 37] width 7 height 12
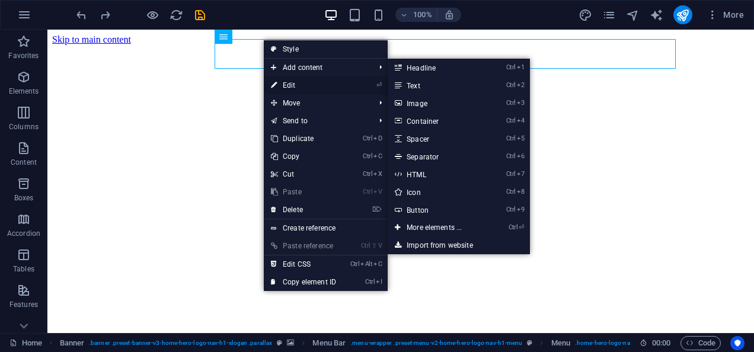
click at [288, 86] on link "⏎ Edit" at bounding box center [303, 86] width 79 height 18
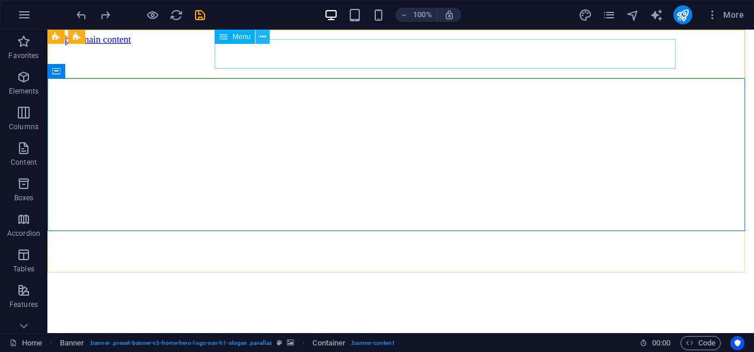
click at [260, 32] on icon at bounding box center [263, 37] width 7 height 12
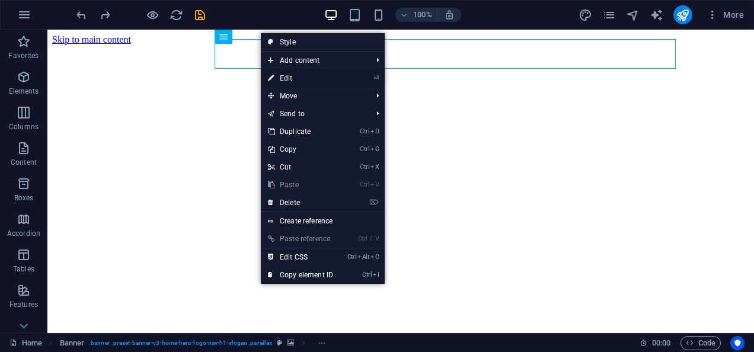
click at [291, 76] on link "⏎ Edit" at bounding box center [300, 78] width 79 height 18
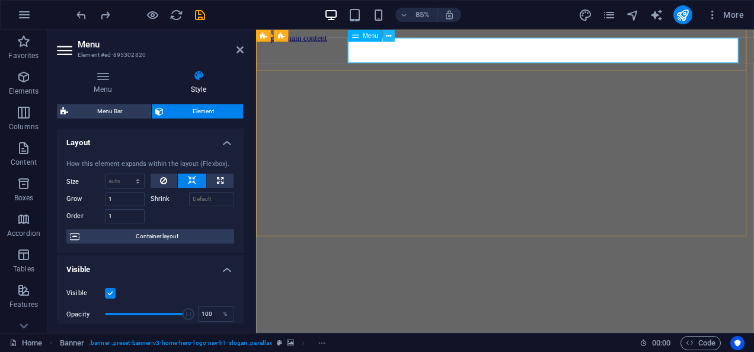
click at [389, 34] on icon at bounding box center [388, 35] width 5 height 11
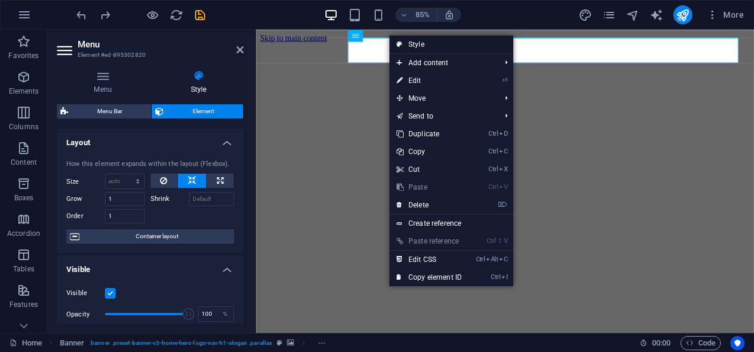
click at [400, 43] on icon at bounding box center [400, 45] width 6 height 18
select select "rem"
select select "preset-menu-v2-home-hero-logo-nav-h1-menu"
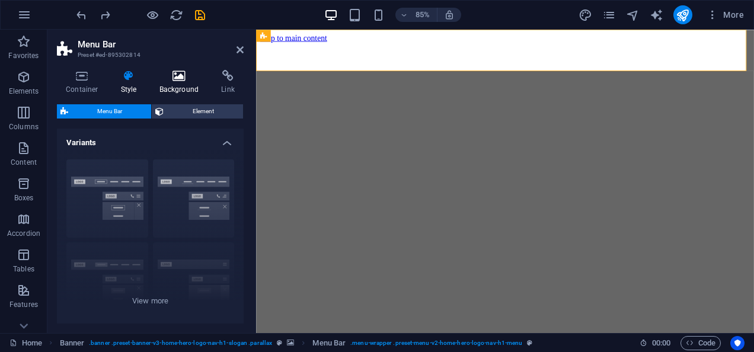
click at [174, 87] on h4 "Background" at bounding box center [182, 82] width 62 height 25
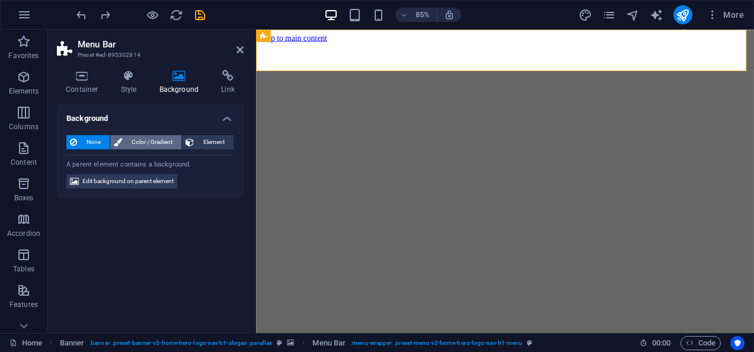
click at [142, 147] on span "Color / Gradient" at bounding box center [152, 142] width 52 height 14
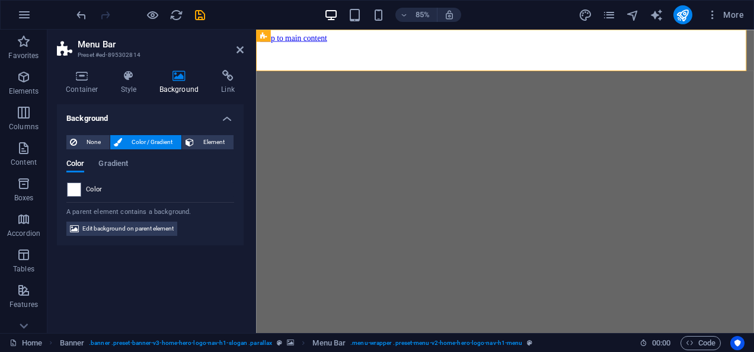
click at [208, 133] on div "None Color / Gradient Element Stretch background to full-width Color overlay Pl…" at bounding box center [150, 186] width 187 height 120
click at [206, 143] on span "Element" at bounding box center [214, 142] width 33 height 14
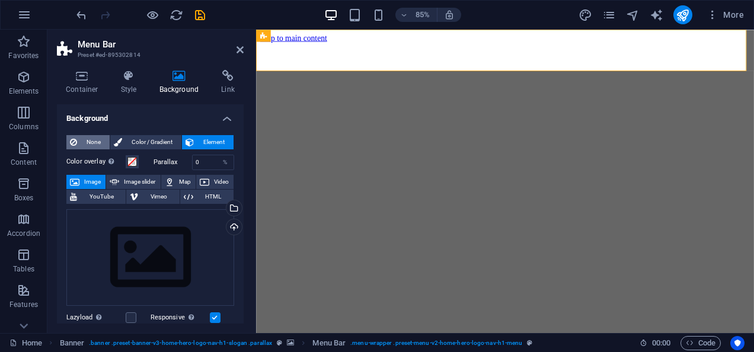
click at [94, 139] on span "None" at bounding box center [94, 142] width 26 height 14
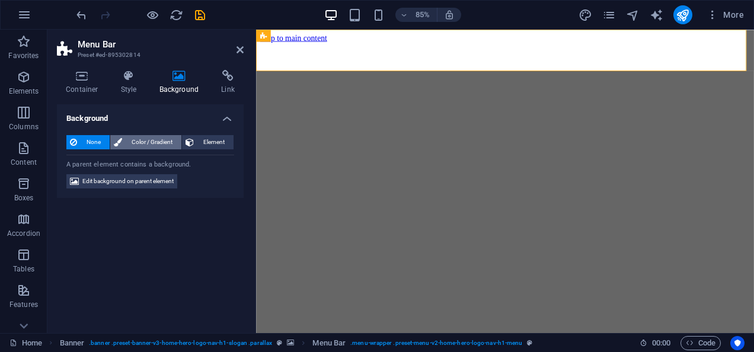
click at [154, 149] on span "Color / Gradient" at bounding box center [152, 142] width 52 height 14
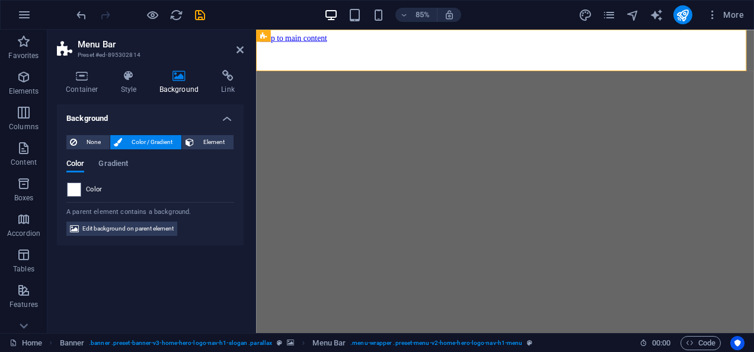
click at [154, 149] on span "Color / Gradient" at bounding box center [152, 142] width 52 height 14
click at [93, 132] on div "None Color / Gradient Element Stretch background to full-width Color overlay Pl…" at bounding box center [150, 186] width 187 height 120
click at [93, 139] on span "None" at bounding box center [94, 142] width 26 height 14
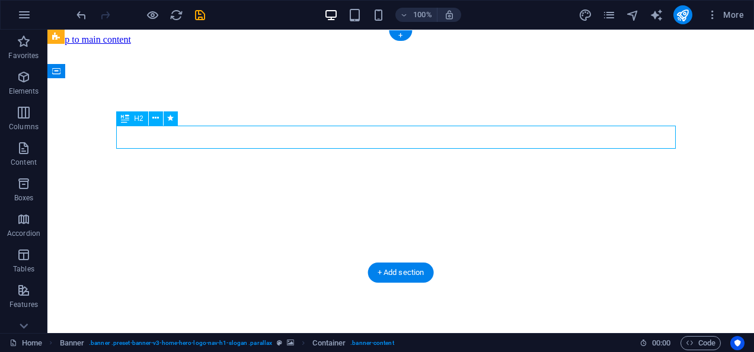
click at [151, 120] on button at bounding box center [156, 119] width 14 height 14
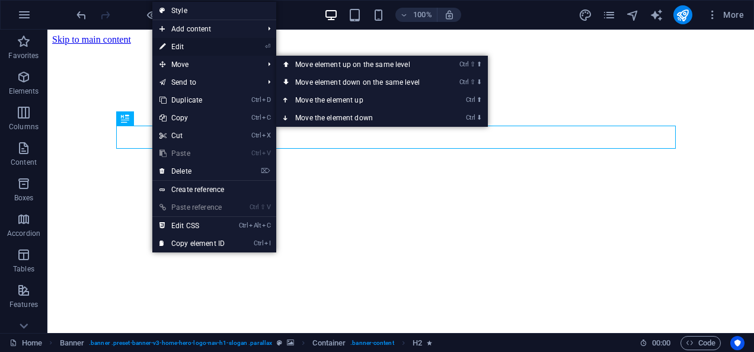
click at [200, 45] on link "⏎ Edit" at bounding box center [191, 47] width 79 height 18
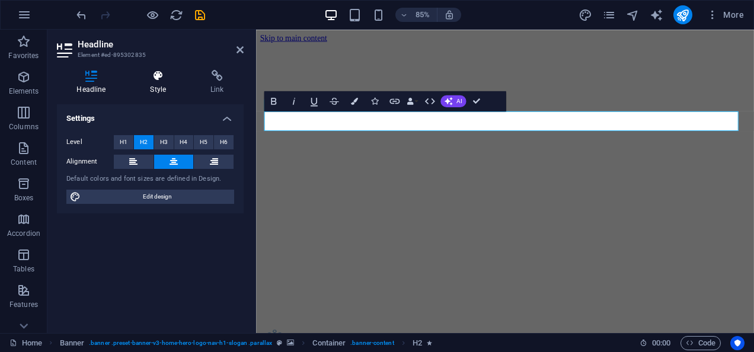
click at [160, 80] on icon at bounding box center [158, 76] width 56 height 12
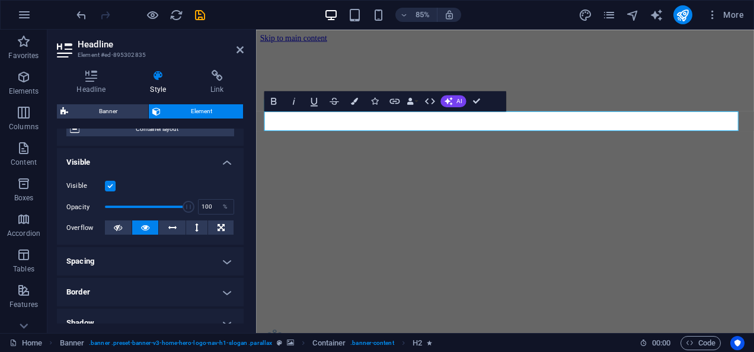
scroll to position [108, 0]
click at [348, 106] on button "Colors" at bounding box center [354, 101] width 19 height 20
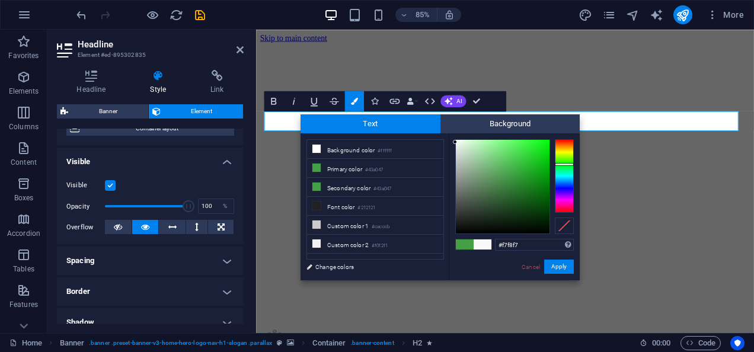
click at [456, 142] on div at bounding box center [503, 187] width 94 height 94
click at [457, 142] on div at bounding box center [503, 187] width 94 height 94
click at [459, 142] on div at bounding box center [503, 187] width 94 height 94
click at [459, 142] on div at bounding box center [459, 142] width 4 height 4
type input "#fafcfa"
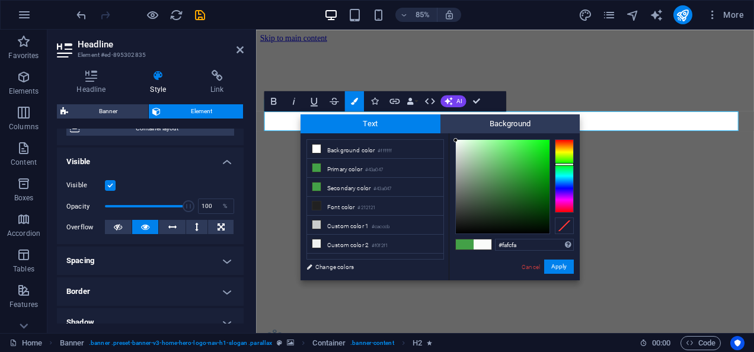
click at [456, 141] on div at bounding box center [456, 140] width 4 height 4
click at [568, 269] on button "Apply" at bounding box center [560, 267] width 30 height 14
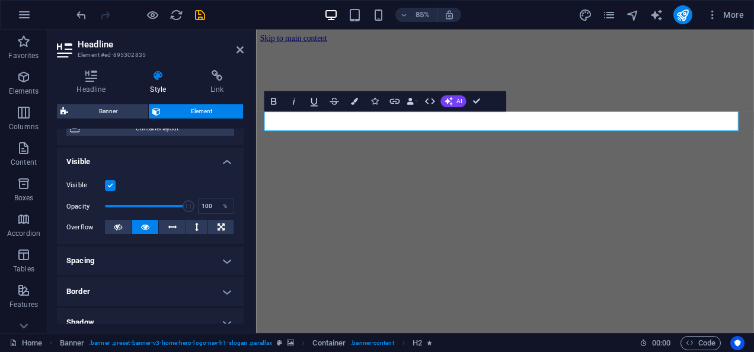
click at [619, 45] on figure at bounding box center [549, 45] width 577 height 0
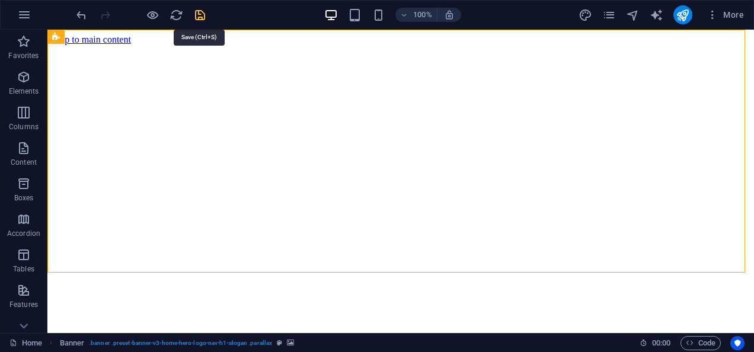
click at [198, 14] on icon "save" at bounding box center [200, 15] width 14 height 14
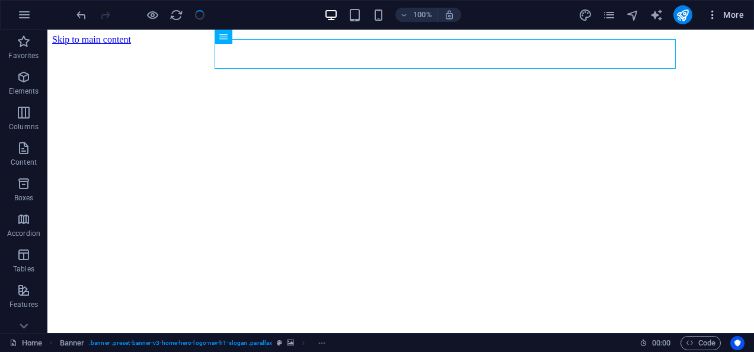
click at [718, 18] on icon "button" at bounding box center [713, 15] width 12 height 12
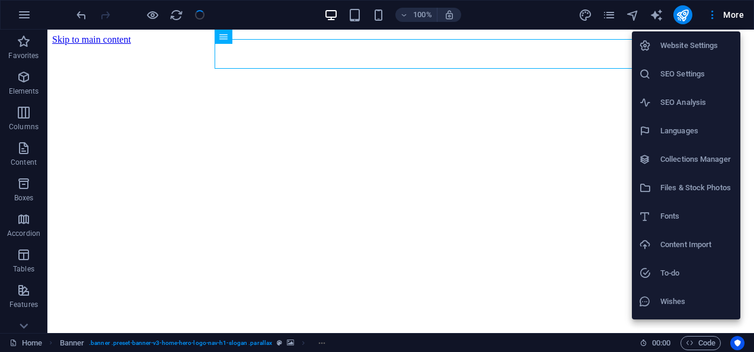
click at [654, 17] on div at bounding box center [377, 176] width 754 height 352
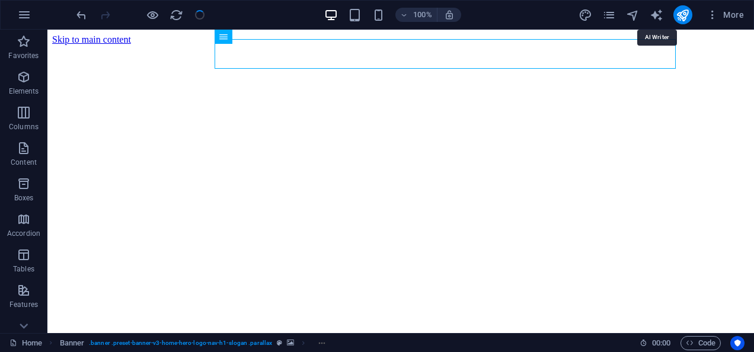
click at [654, 17] on icon "text_generator" at bounding box center [657, 15] width 14 height 14
select select "English"
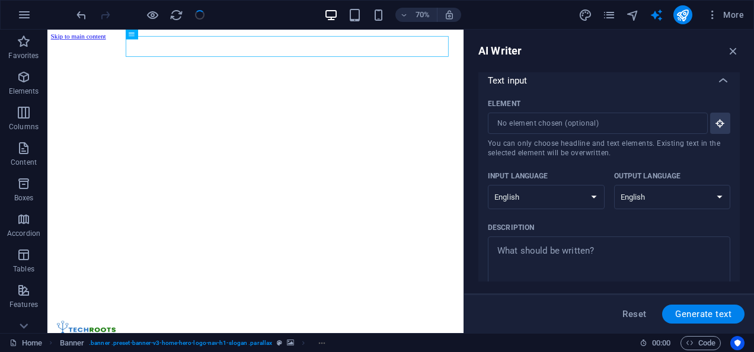
scroll to position [0, 0]
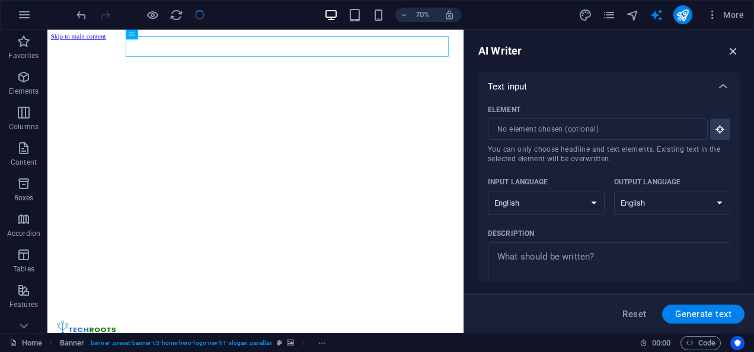
click at [733, 47] on icon "button" at bounding box center [733, 50] width 13 height 13
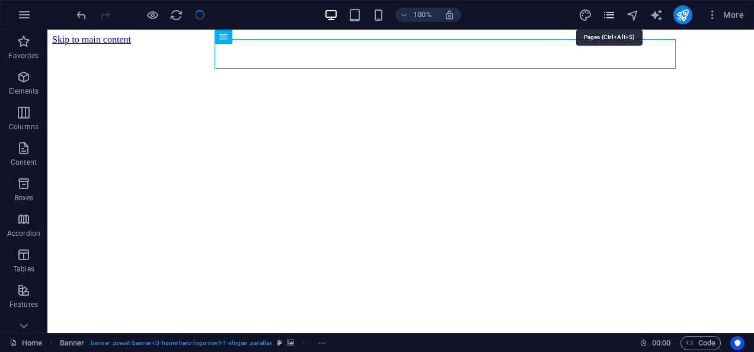
click at [610, 18] on icon "pages" at bounding box center [610, 15] width 14 height 14
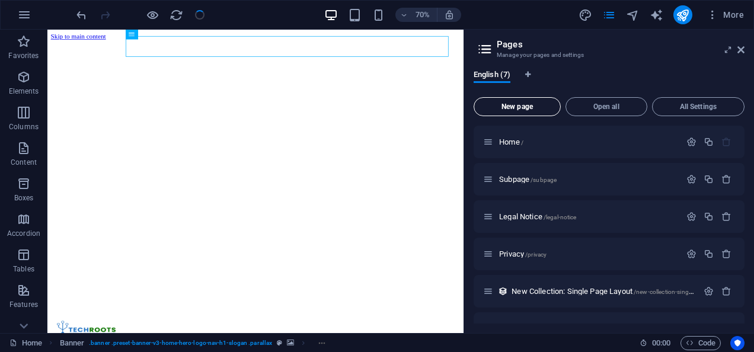
click at [540, 102] on button "New page" at bounding box center [517, 106] width 87 height 19
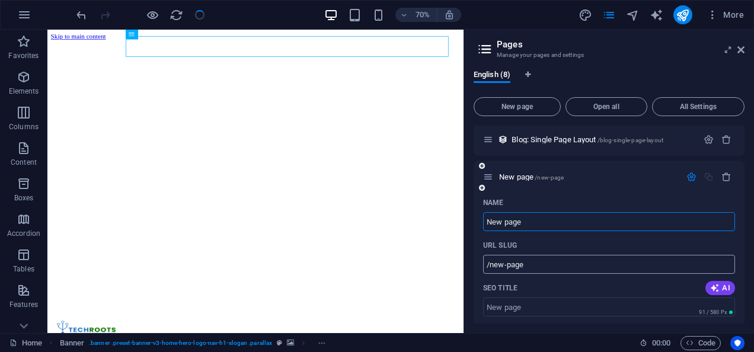
scroll to position [224, 0]
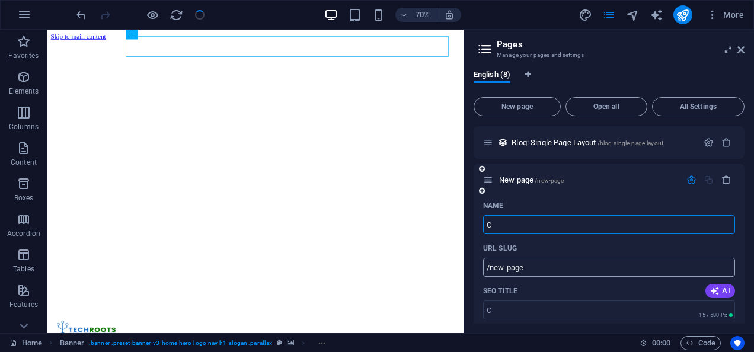
type input "C"
type input "/c"
click at [525, 224] on input "C" at bounding box center [609, 224] width 252 height 19
type input "Ca"
type input "/ca"
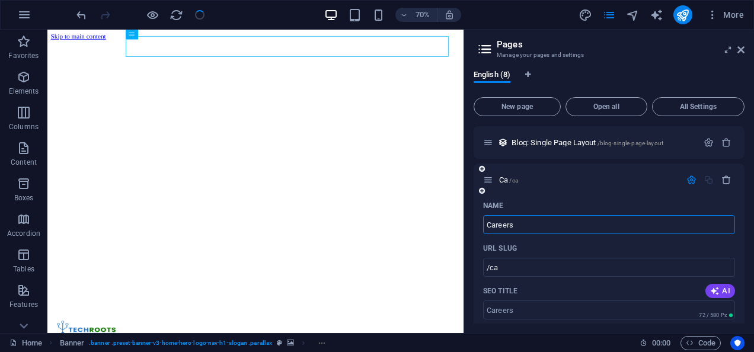
type input "Careers"
type input "/careers"
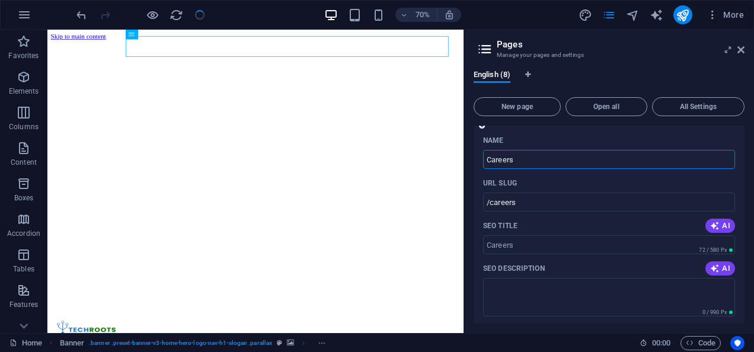
scroll to position [291, 0]
type input "Careers"
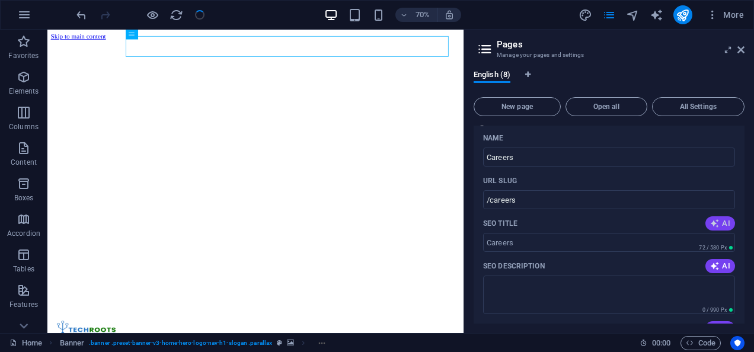
click at [720, 223] on span "AI" at bounding box center [721, 223] width 20 height 9
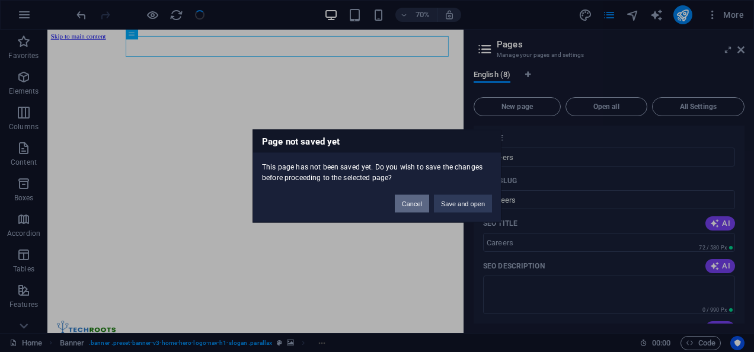
click at [403, 200] on button "Cancel" at bounding box center [412, 204] width 34 height 18
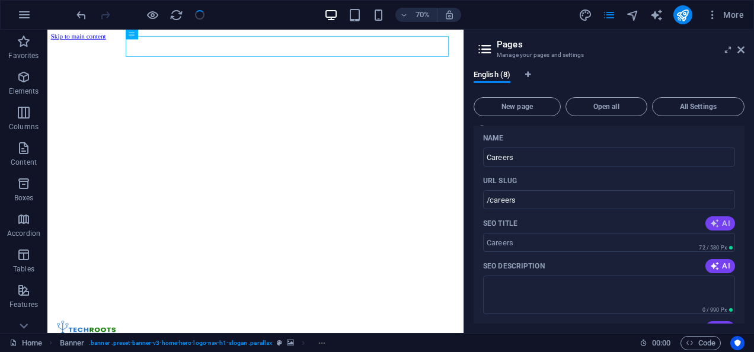
click at [714, 225] on icon "button" at bounding box center [715, 223] width 9 height 9
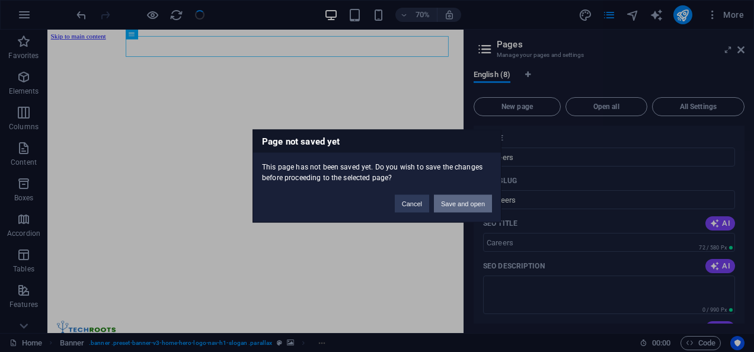
click at [467, 205] on button "Save and open" at bounding box center [463, 204] width 58 height 18
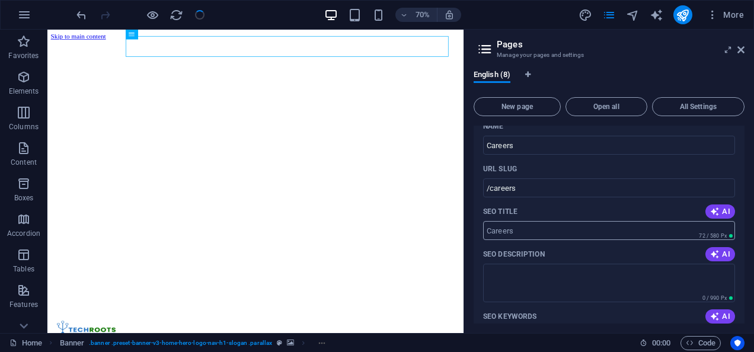
scroll to position [302, 0]
click at [717, 214] on icon "button" at bounding box center [715, 212] width 9 height 9
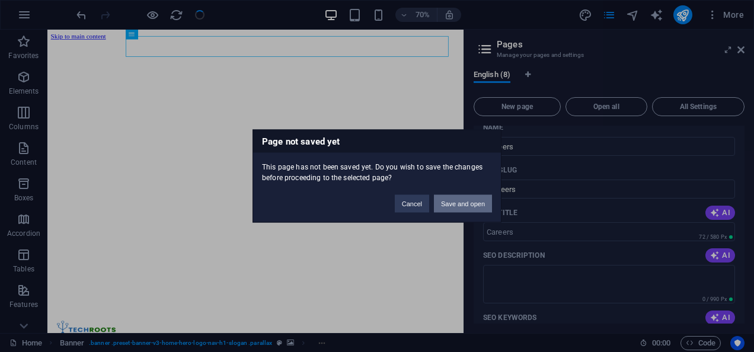
click at [453, 199] on button "Save and open" at bounding box center [463, 204] width 58 height 18
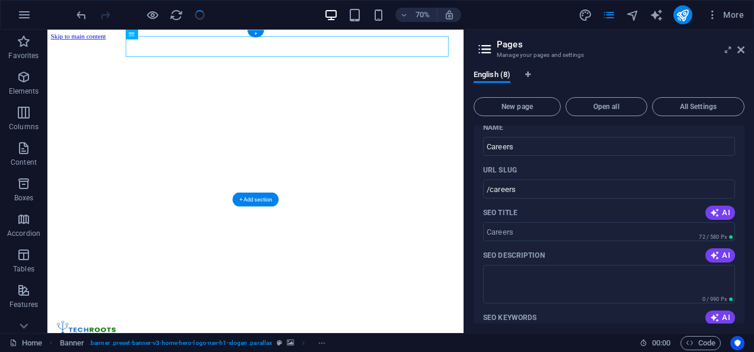
click at [642, 85] on div "English (8)" at bounding box center [609, 81] width 271 height 23
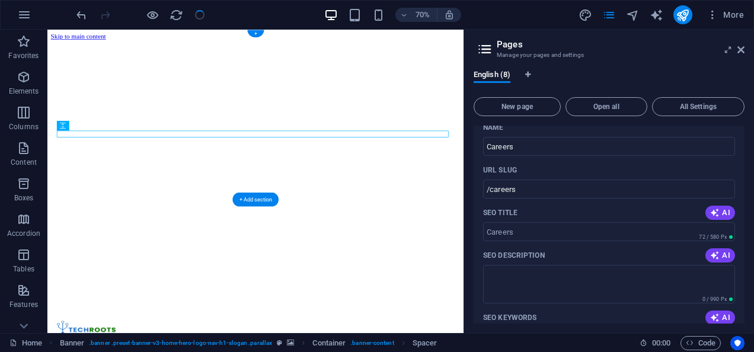
click at [541, 45] on figure at bounding box center [344, 45] width 585 height 0
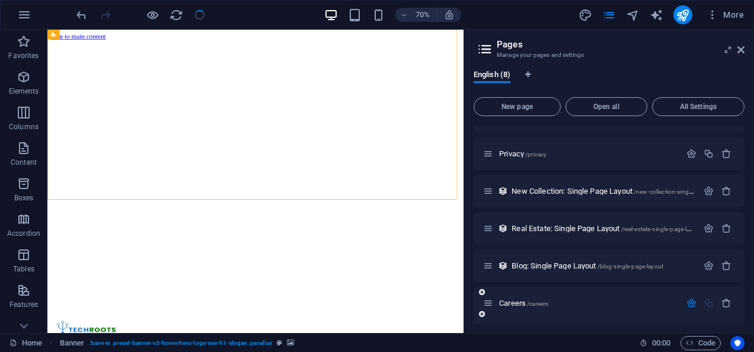
scroll to position [53, 0]
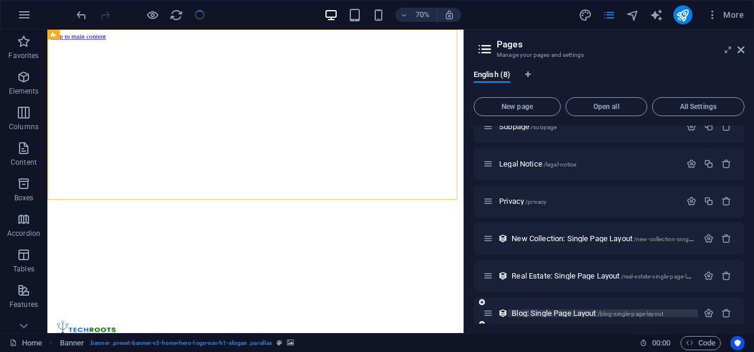
click at [657, 272] on span "Real Estate: Single Page Layout /real-estate-single-page-layout" at bounding box center [607, 276] width 190 height 9
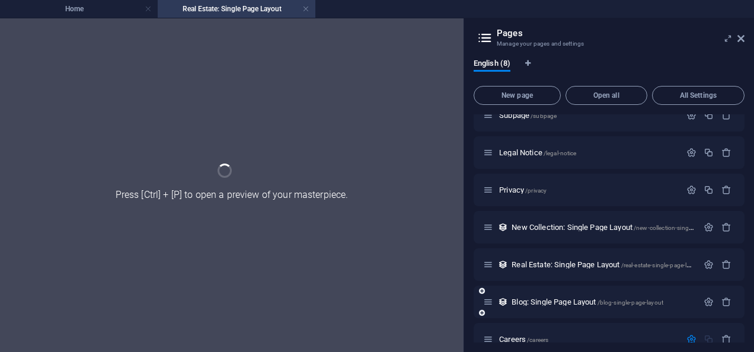
click at [658, 315] on div "Blog: Single Page Layout /blog-single-page-layout" at bounding box center [609, 302] width 271 height 33
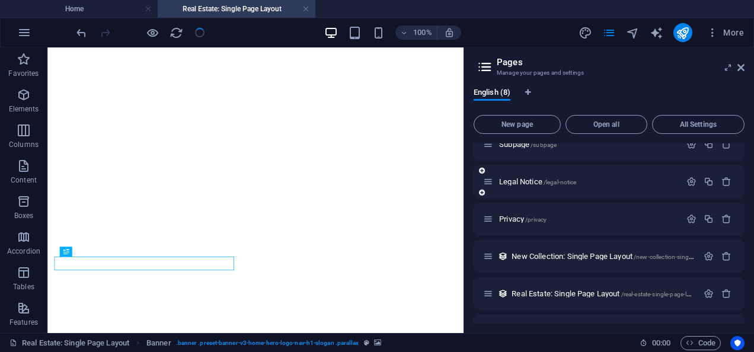
scroll to position [0, 0]
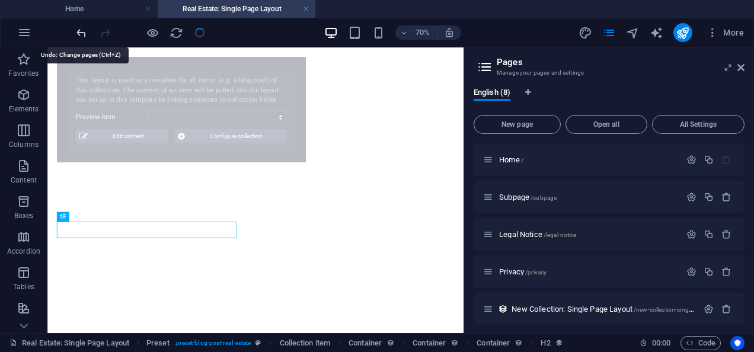
select select "68b581e093605be61305bba6"
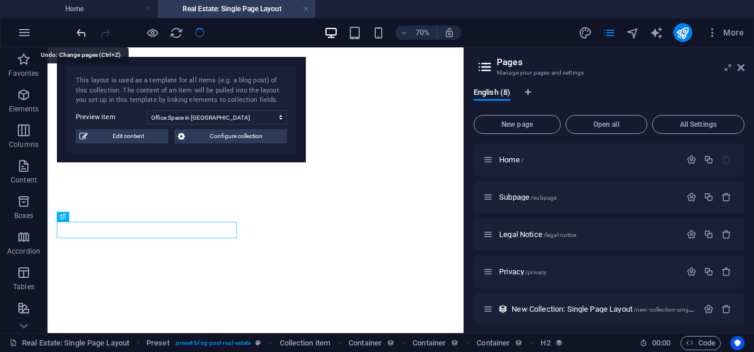
click at [78, 33] on icon "undo" at bounding box center [82, 33] width 14 height 14
type input "Ca"
type input "/ca"
click at [82, 31] on icon "undo" at bounding box center [82, 33] width 14 height 14
type input "C"
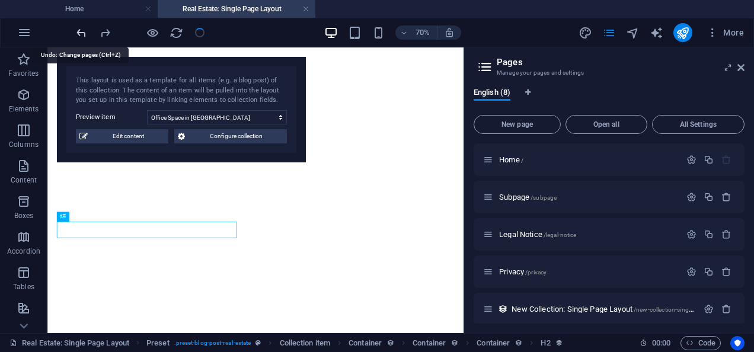
type input "/c"
click at [89, 31] on div at bounding box center [140, 32] width 133 height 19
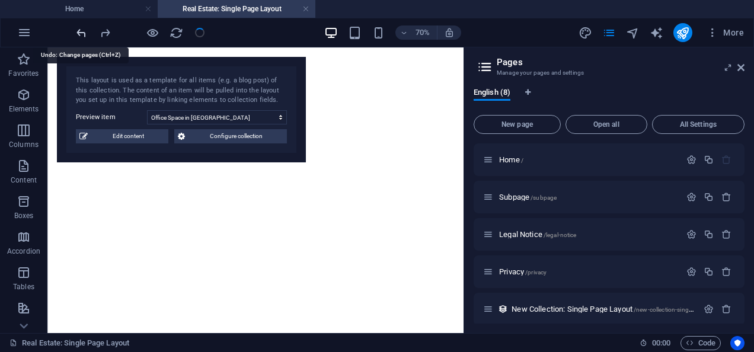
click at [81, 33] on icon "undo" at bounding box center [82, 33] width 14 height 14
type input "New page"
type input "/new-page"
click at [81, 33] on icon "undo" at bounding box center [82, 33] width 14 height 14
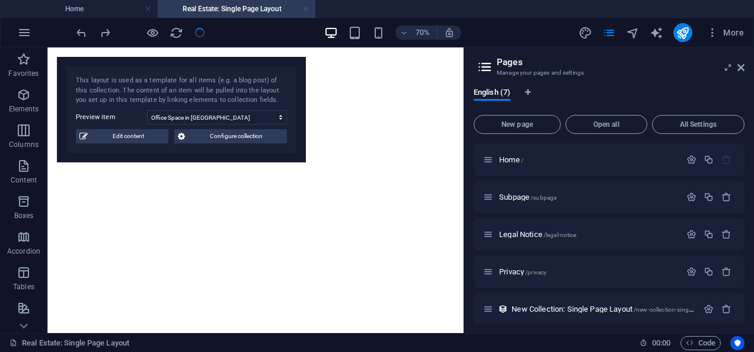
click at [305, 9] on link at bounding box center [306, 9] width 7 height 11
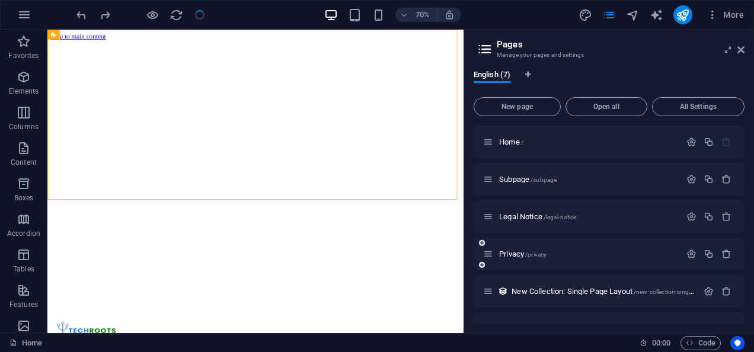
scroll to position [63, 0]
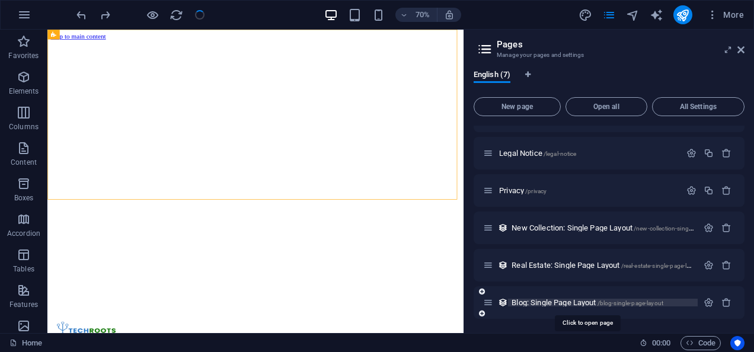
click at [573, 302] on span "Blog: Single Page Layout /blog-single-page-layout" at bounding box center [588, 302] width 152 height 9
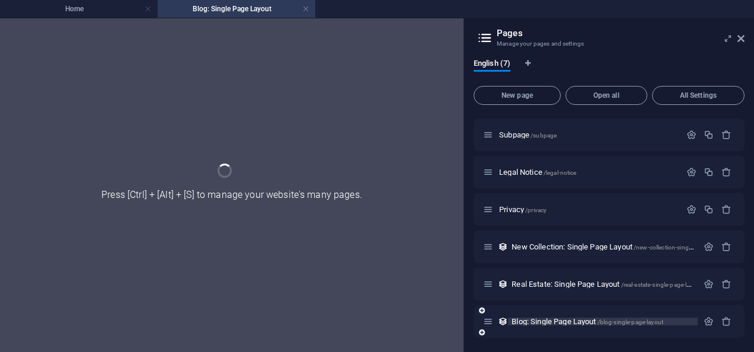
scroll to position [33, 0]
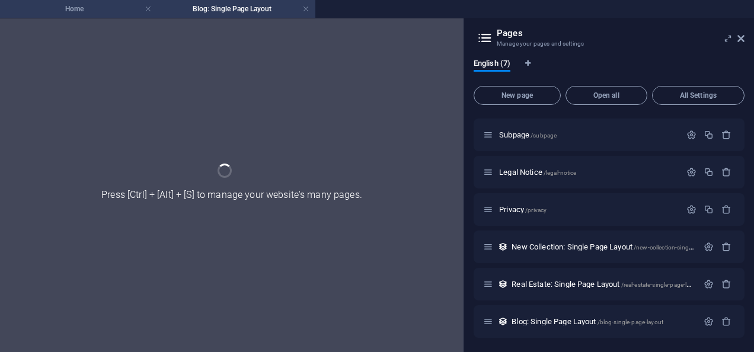
click at [86, 8] on h4 "Home" at bounding box center [79, 8] width 158 height 13
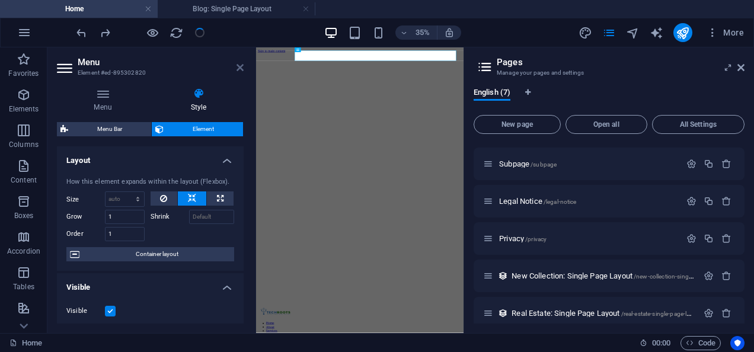
scroll to position [0, 0]
click at [240, 71] on icon at bounding box center [240, 67] width 7 height 9
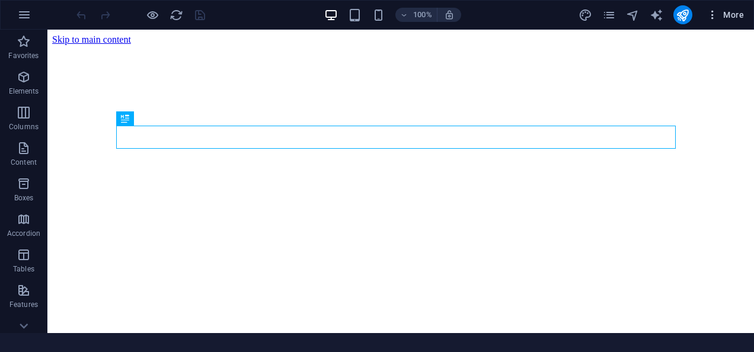
click at [714, 16] on icon "button" at bounding box center [713, 15] width 12 height 12
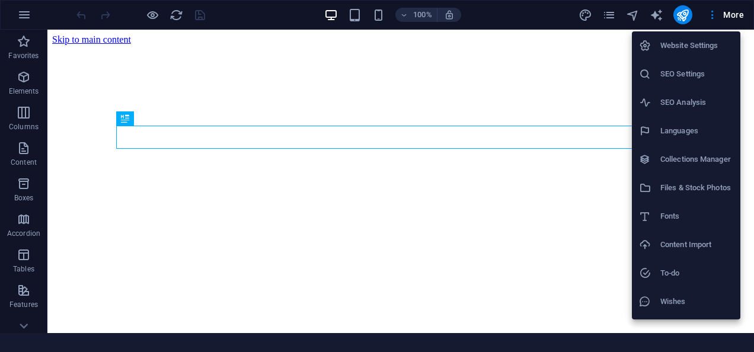
click at [609, 15] on div at bounding box center [377, 176] width 754 height 352
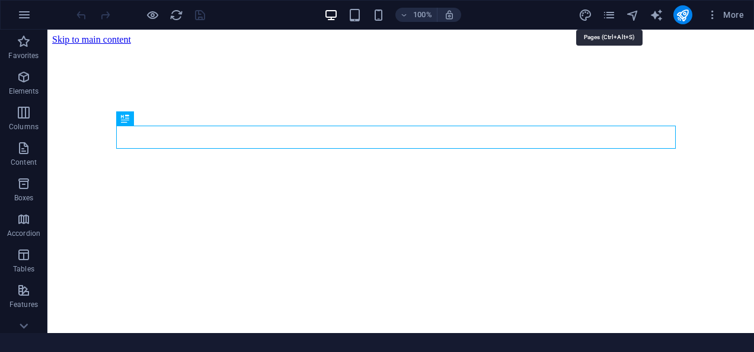
click at [609, 15] on icon "pages" at bounding box center [610, 15] width 14 height 14
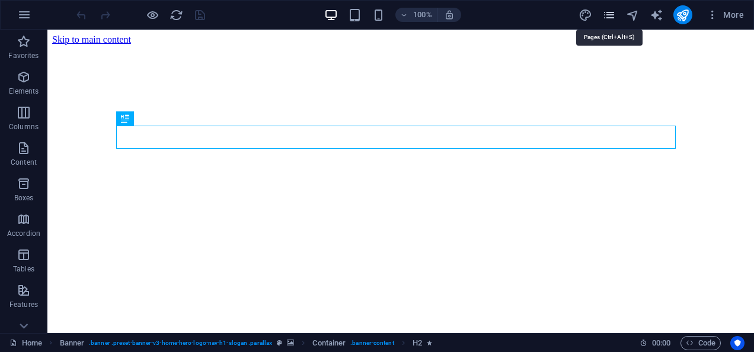
click at [613, 15] on icon "pages" at bounding box center [610, 15] width 14 height 14
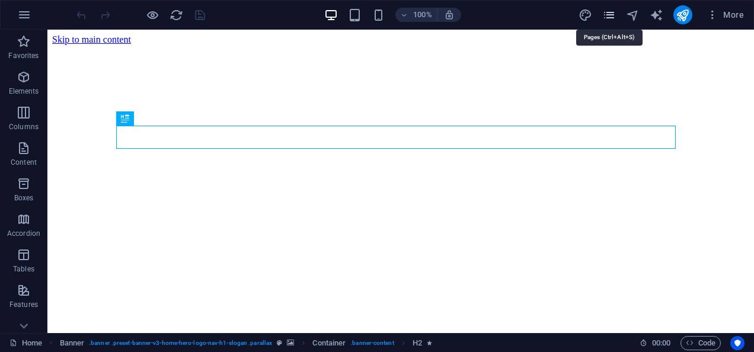
click at [613, 15] on icon "pages" at bounding box center [610, 15] width 14 height 14
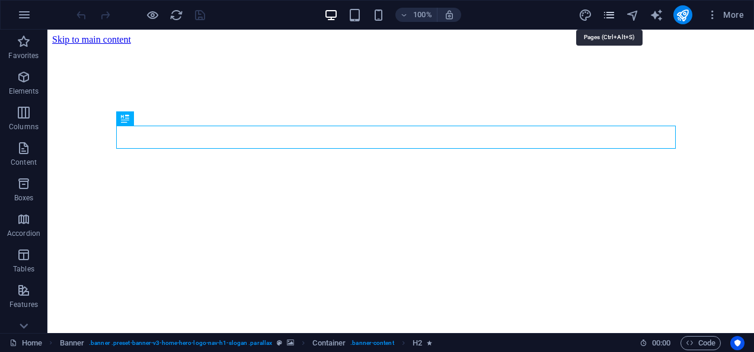
click at [613, 15] on icon "pages" at bounding box center [610, 15] width 14 height 14
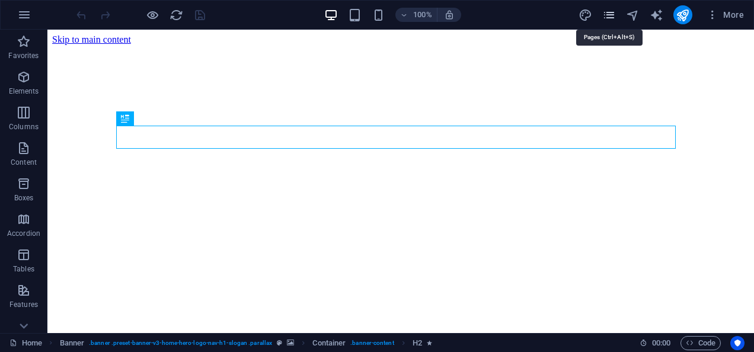
click at [613, 15] on icon "pages" at bounding box center [610, 15] width 14 height 14
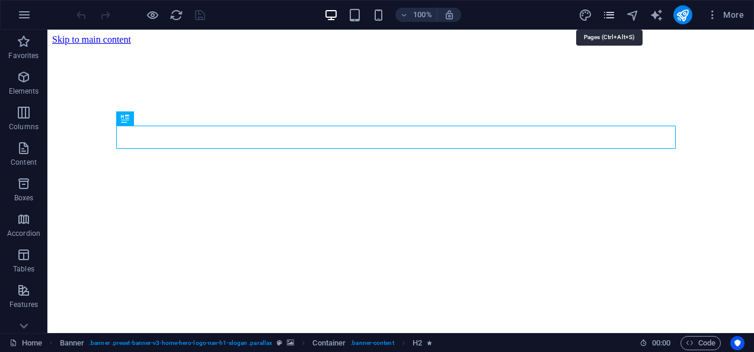
click at [613, 15] on icon "pages" at bounding box center [610, 15] width 14 height 14
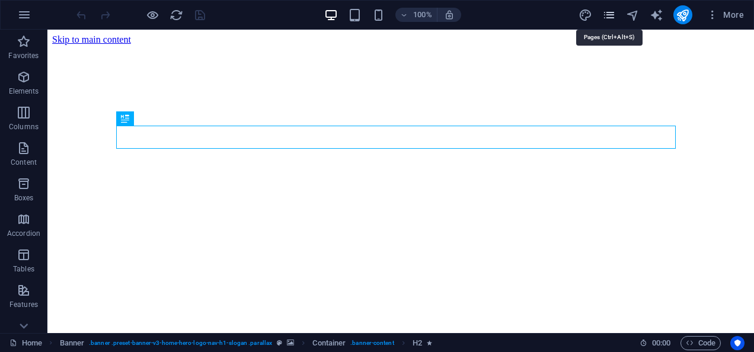
click at [613, 15] on icon "pages" at bounding box center [610, 15] width 14 height 14
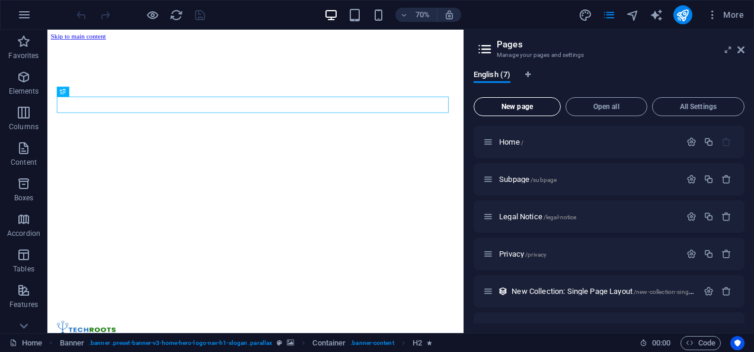
click at [526, 103] on span "New page" at bounding box center [517, 106] width 77 height 7
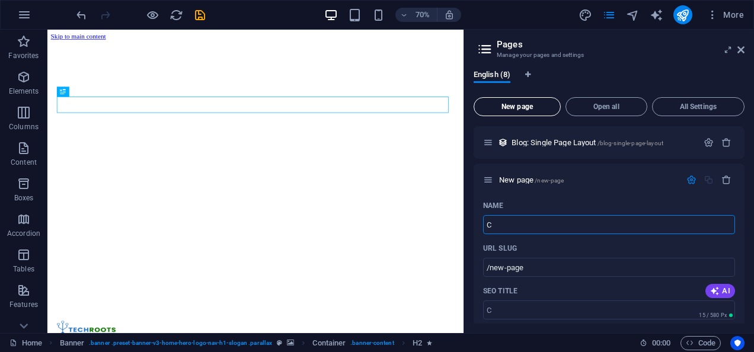
type input "C"
type input "/c"
type input "Ca"
type input "/ca"
type input "Careers"
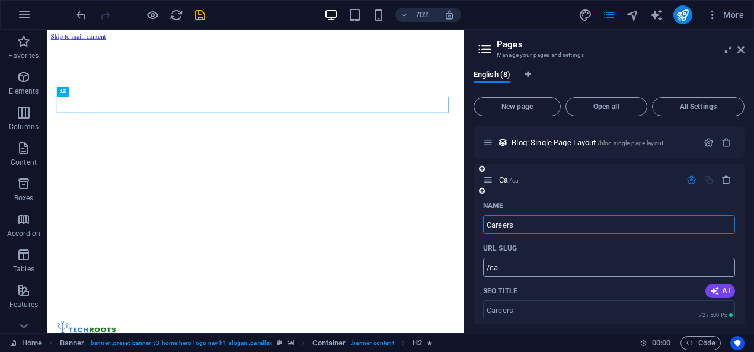
type input "/careers"
click at [720, 295] on span "AI" at bounding box center [721, 290] width 20 height 9
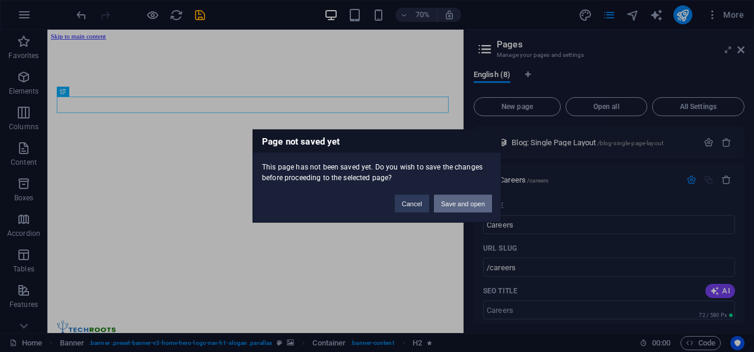
click at [445, 199] on button "Save and open" at bounding box center [463, 204] width 58 height 18
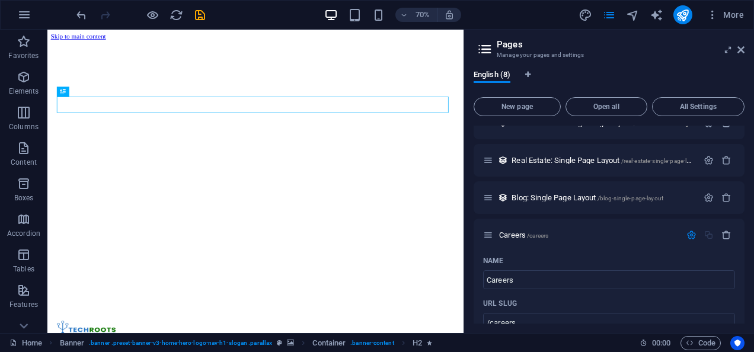
scroll to position [172, 0]
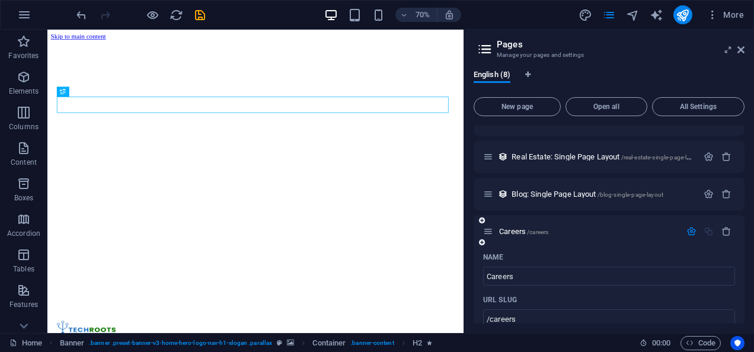
click at [537, 263] on div "Name" at bounding box center [609, 257] width 252 height 19
click at [492, 235] on icon at bounding box center [488, 232] width 10 height 10
click at [689, 234] on icon "button" at bounding box center [692, 232] width 10 height 10
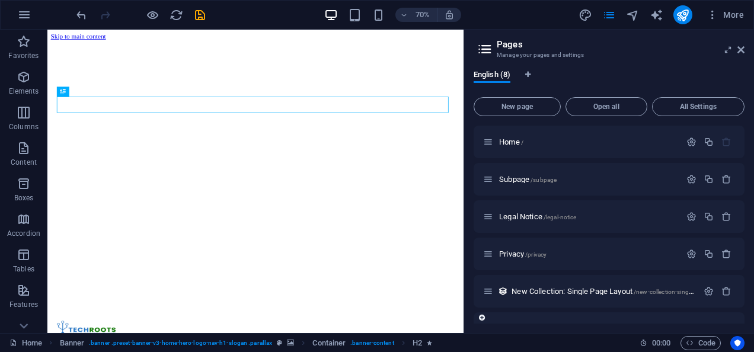
scroll to position [101, 0]
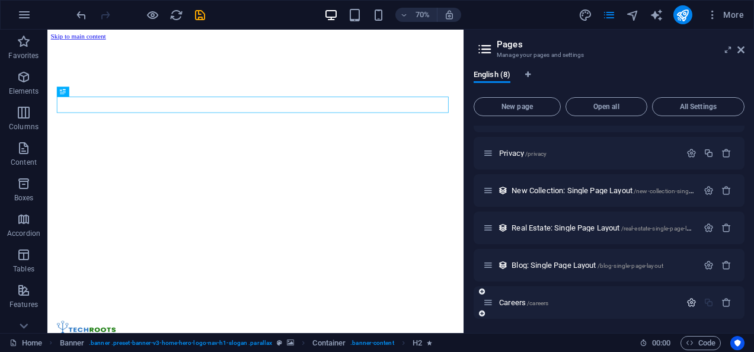
click at [693, 302] on icon "button" at bounding box center [692, 303] width 10 height 10
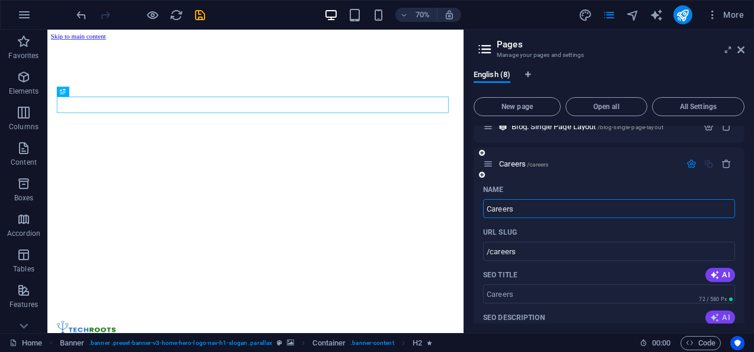
scroll to position [236, 0]
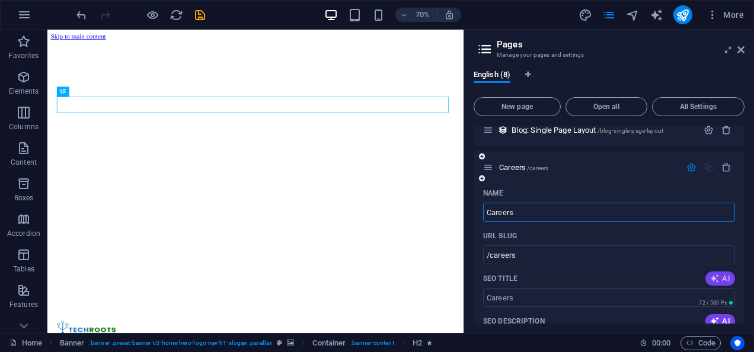
click at [714, 277] on icon "button" at bounding box center [715, 278] width 9 height 9
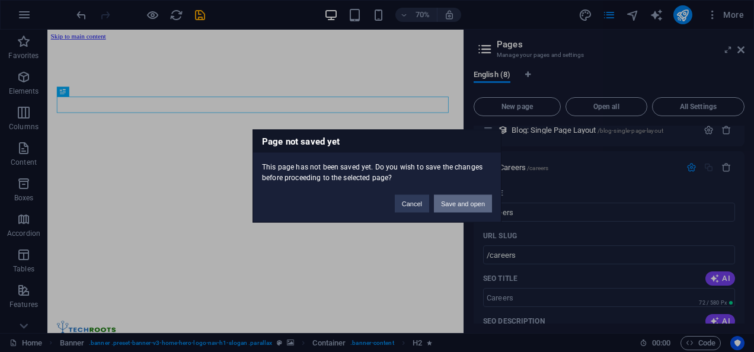
click at [458, 212] on button "Save and open" at bounding box center [463, 204] width 58 height 18
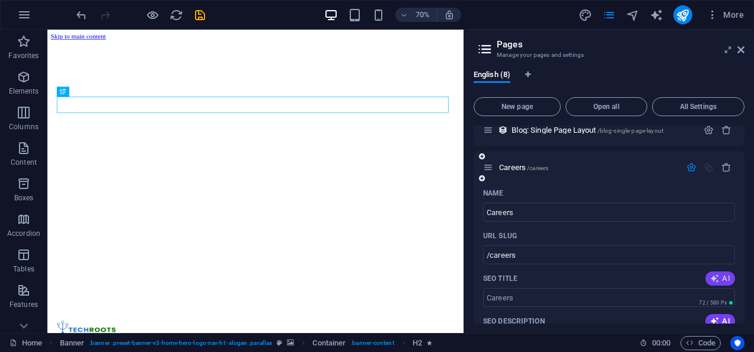
click at [725, 281] on span "AI" at bounding box center [721, 278] width 20 height 9
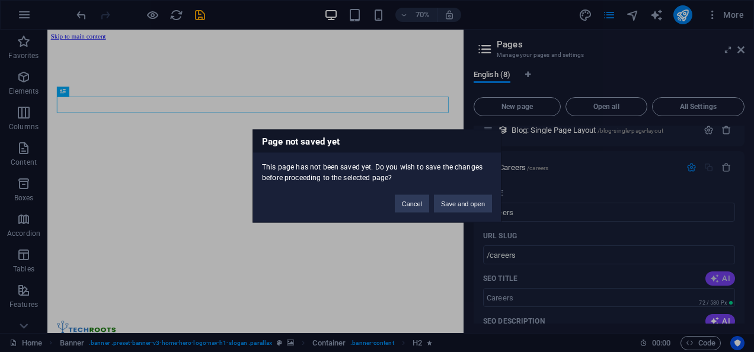
click at [725, 281] on div "Page not saved yet This page has not been saved yet. Do you wish to save the ch…" at bounding box center [377, 176] width 754 height 352
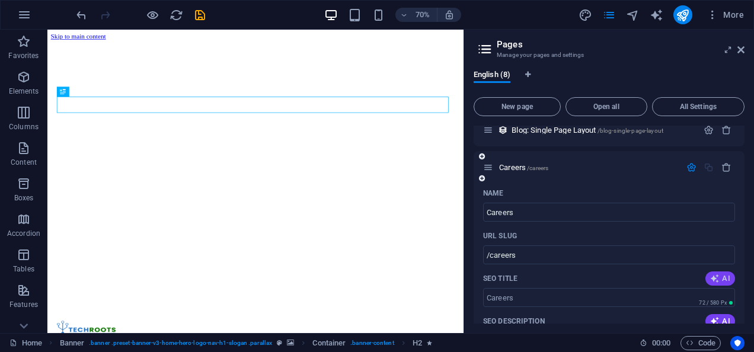
click at [712, 275] on icon "button" at bounding box center [715, 278] width 9 height 9
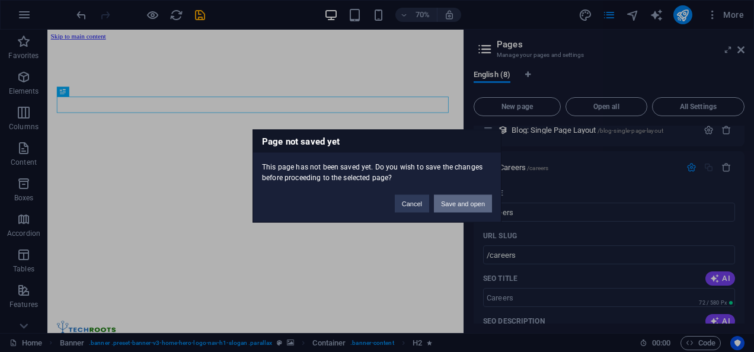
click at [447, 202] on button "Save and open" at bounding box center [463, 204] width 58 height 18
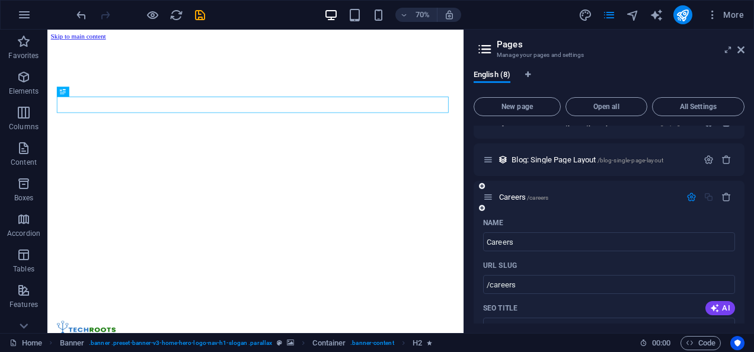
scroll to position [205, 0]
click at [688, 196] on icon "button" at bounding box center [692, 198] width 10 height 10
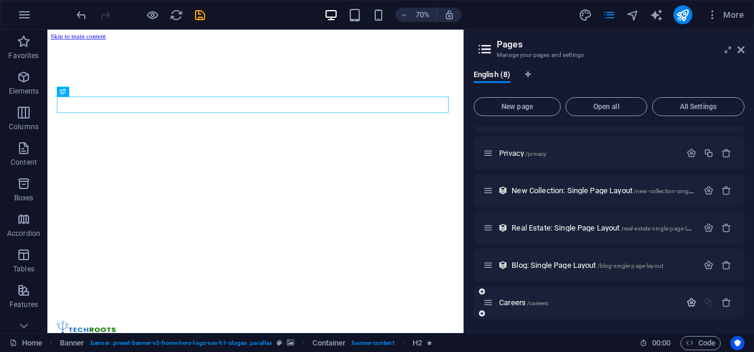
click at [687, 306] on icon "button" at bounding box center [692, 303] width 10 height 10
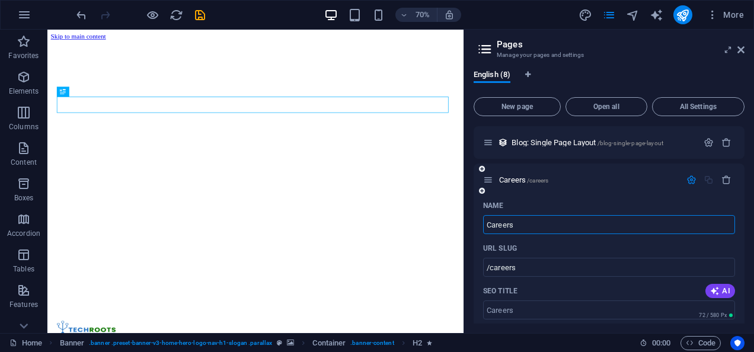
click at [487, 182] on icon at bounding box center [488, 180] width 10 height 10
click at [728, 48] on icon at bounding box center [728, 49] width 0 height 9
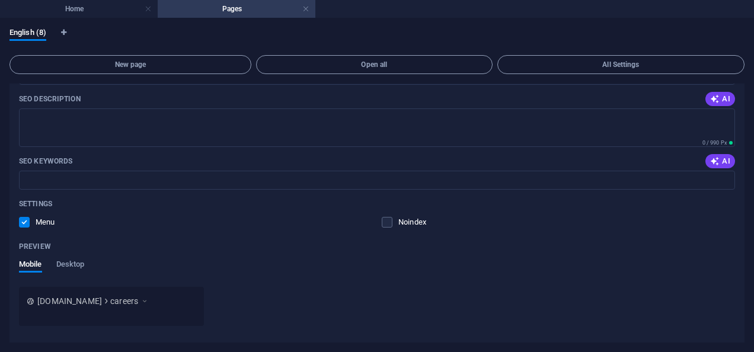
scroll to position [453, 0]
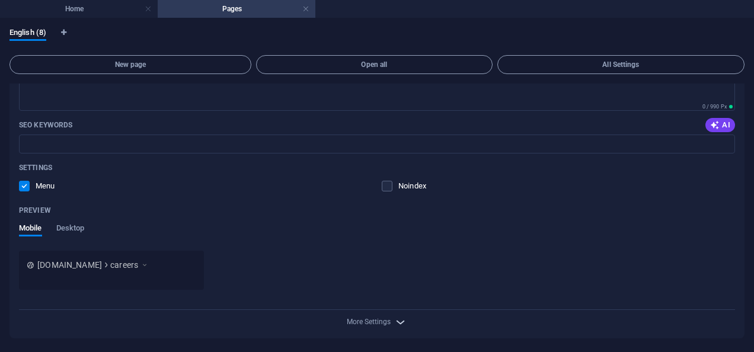
click at [401, 321] on icon "button" at bounding box center [401, 323] width 14 height 14
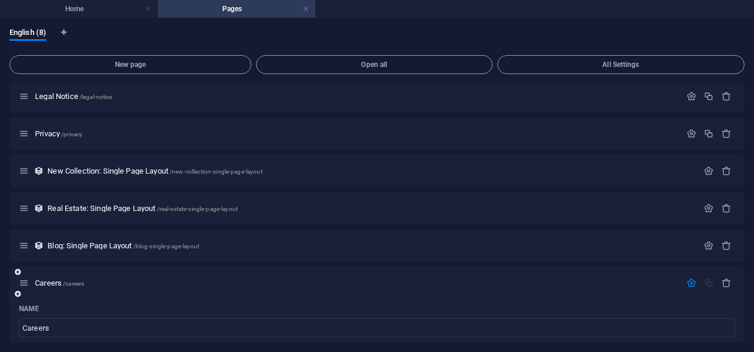
scroll to position [0, 0]
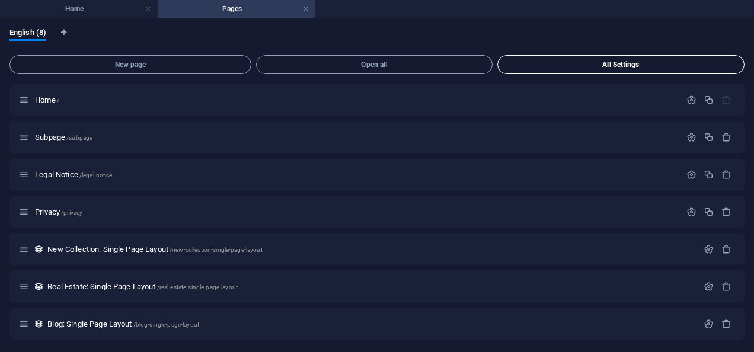
click at [535, 62] on span "All Settings" at bounding box center [621, 64] width 237 height 7
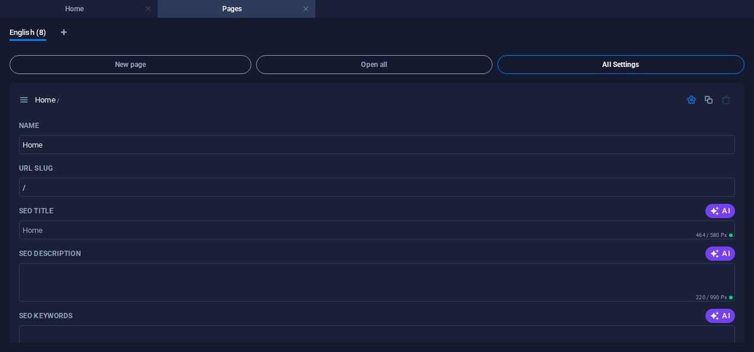
scroll to position [2148, 0]
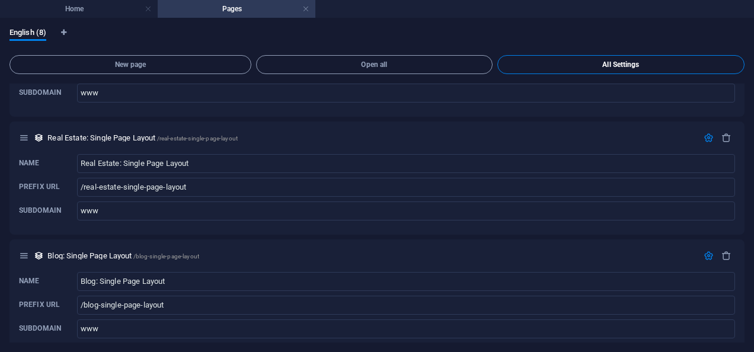
click at [535, 62] on span "All Settings" at bounding box center [621, 64] width 237 height 7
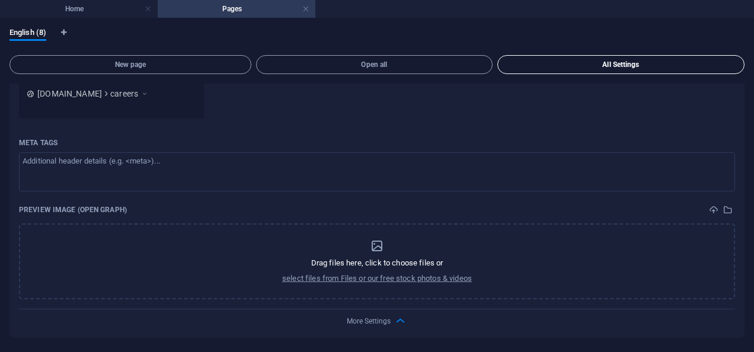
scroll to position [623, 0]
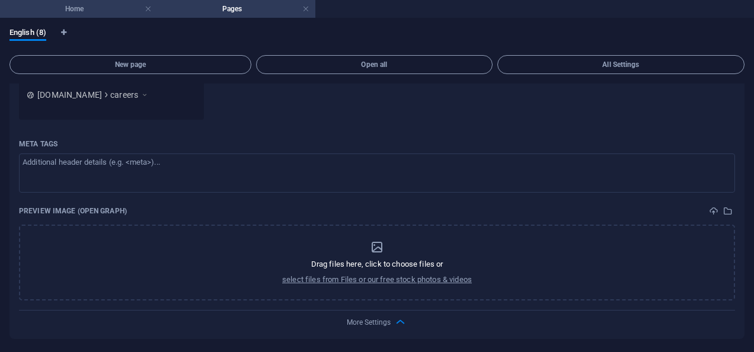
click at [88, 10] on h4 "Home" at bounding box center [79, 8] width 158 height 13
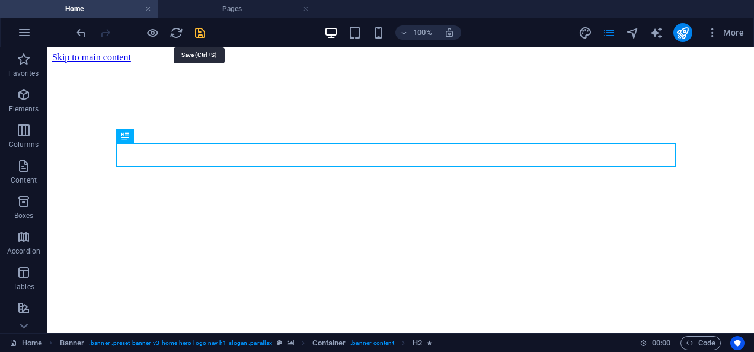
click at [198, 35] on icon "save" at bounding box center [200, 33] width 14 height 14
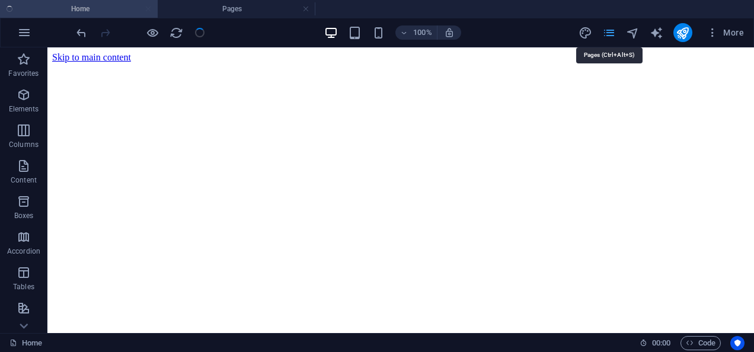
click at [609, 31] on icon "pages" at bounding box center [610, 33] width 14 height 14
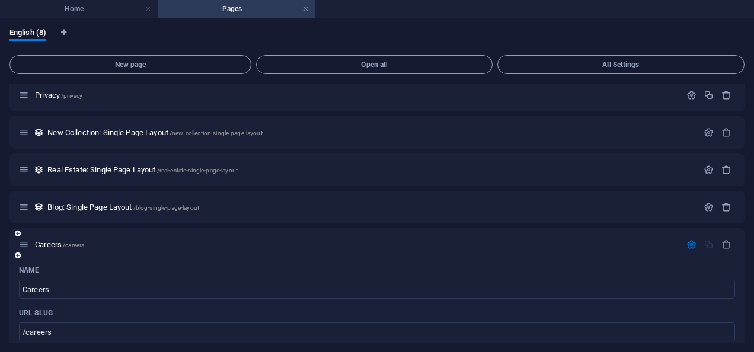
scroll to position [117, 0]
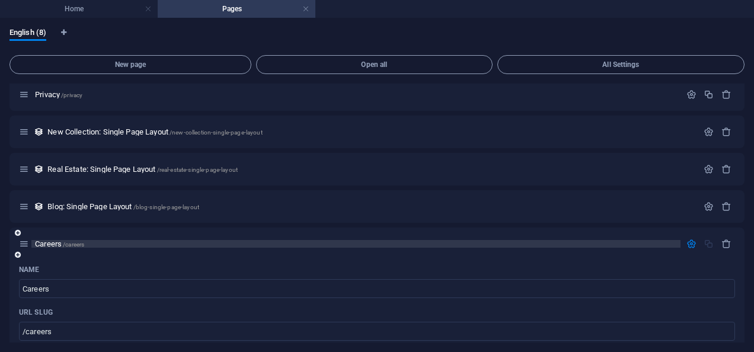
click at [45, 241] on span "Careers /careers" at bounding box center [59, 244] width 49 height 9
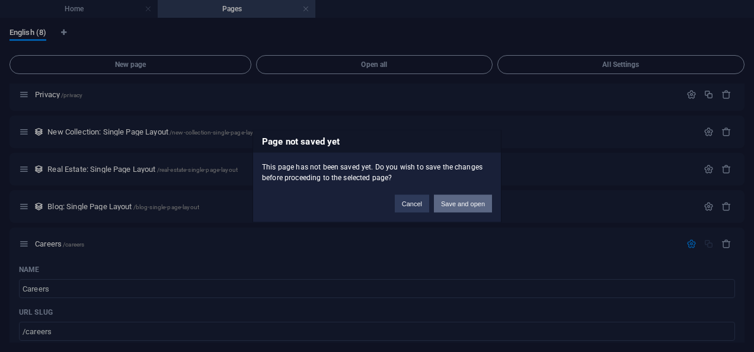
click at [457, 203] on button "Save and open" at bounding box center [463, 204] width 58 height 18
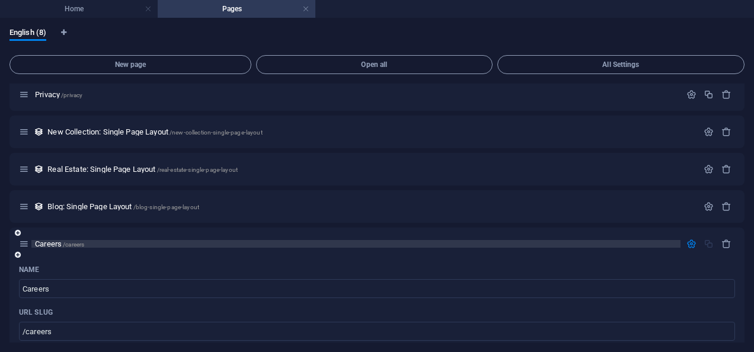
drag, startPoint x: 23, startPoint y: 247, endPoint x: 373, endPoint y: 241, distance: 350.0
click at [373, 241] on p "Careers /careers" at bounding box center [356, 244] width 642 height 8
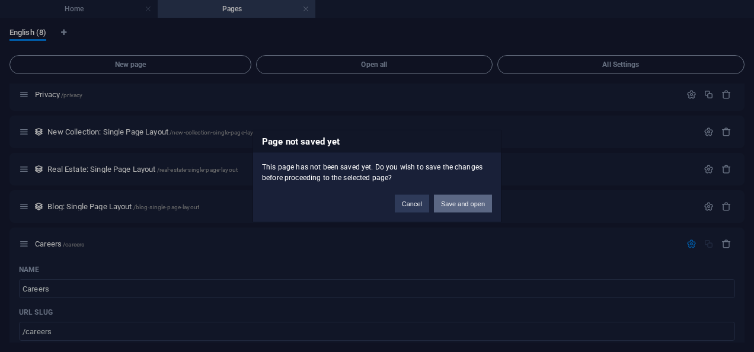
click at [463, 203] on button "Save and open" at bounding box center [463, 204] width 58 height 18
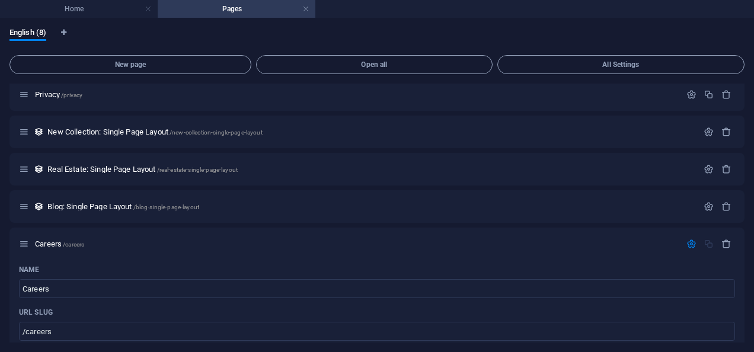
click at [463, 203] on p "Blog: Single Page Layout /blog-single-page-layout" at bounding box center [370, 207] width 647 height 8
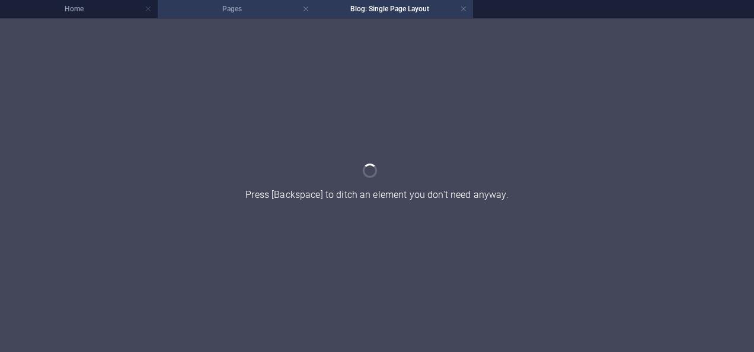
click at [260, 8] on h4 "Pages" at bounding box center [237, 8] width 158 height 13
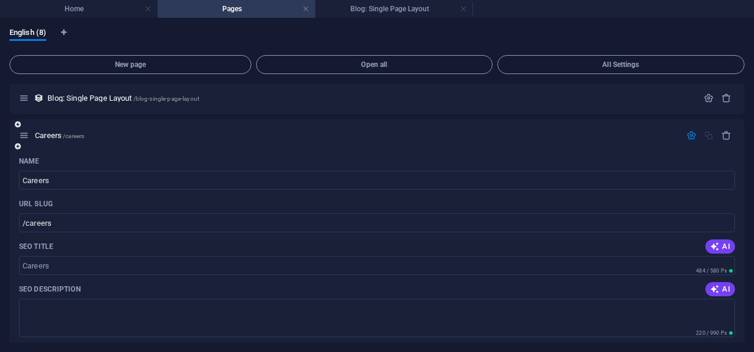
scroll to position [227, 0]
click at [93, 231] on input "/careers" at bounding box center [377, 222] width 717 height 19
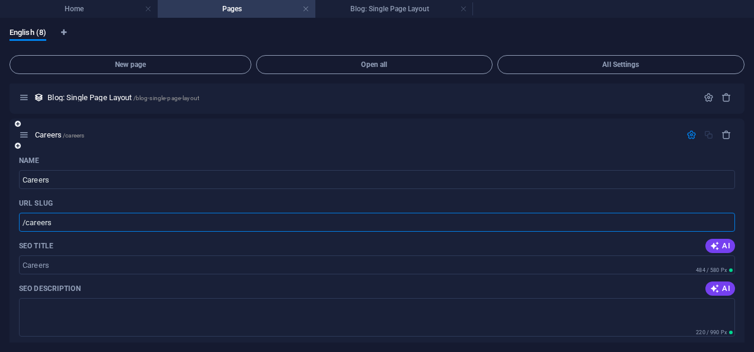
click at [185, 230] on input "/careers" at bounding box center [377, 222] width 717 height 19
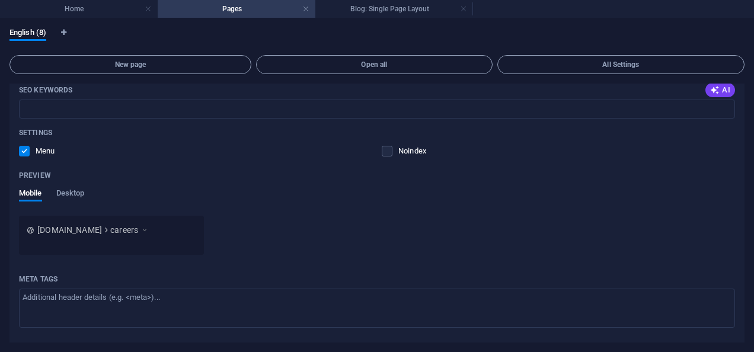
scroll to position [488, 0]
click at [65, 185] on div "Preview Mobile Desktop" at bounding box center [377, 190] width 717 height 50
click at [67, 190] on span "Desktop" at bounding box center [70, 194] width 28 height 17
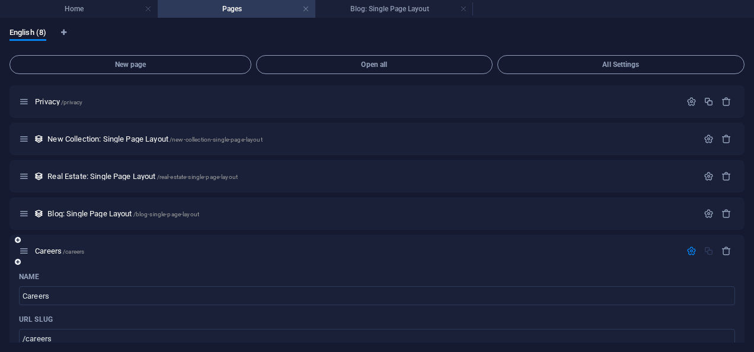
scroll to position [0, 0]
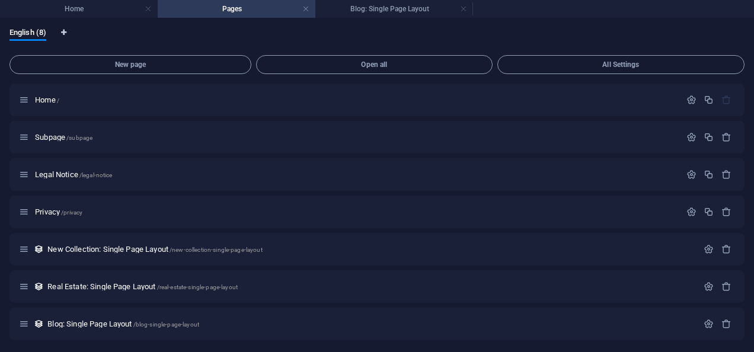
click at [66, 32] on icon "Language Tabs" at bounding box center [63, 32] width 5 height 7
select select "41"
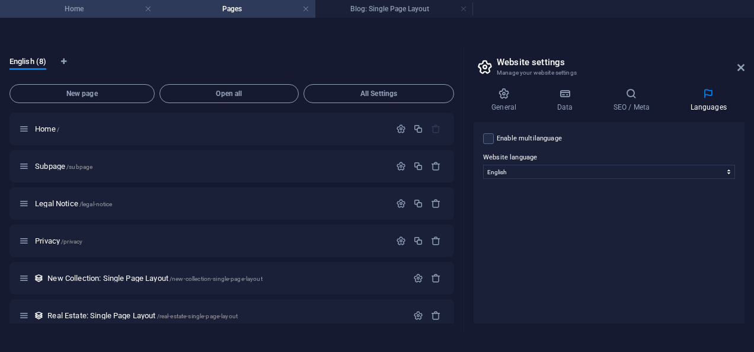
click at [51, 12] on h4 "Home" at bounding box center [79, 8] width 158 height 13
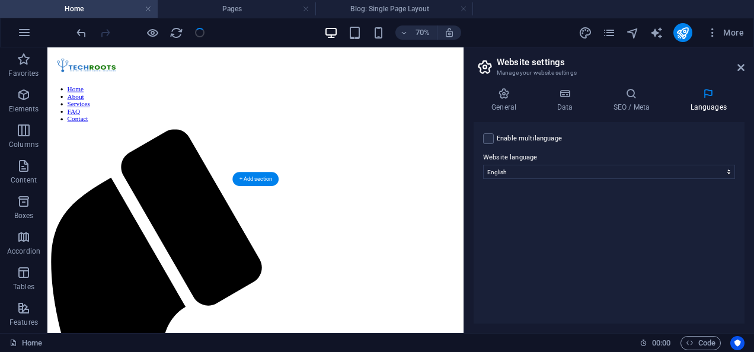
scroll to position [383, 0]
click at [654, 351] on div "Home 00 : 00 Code" at bounding box center [377, 342] width 754 height 19
click at [642, 343] on icon at bounding box center [644, 343] width 8 height 8
click at [661, 343] on span ":" at bounding box center [662, 343] width 2 height 9
